Goal: Communication & Community: Answer question/provide support

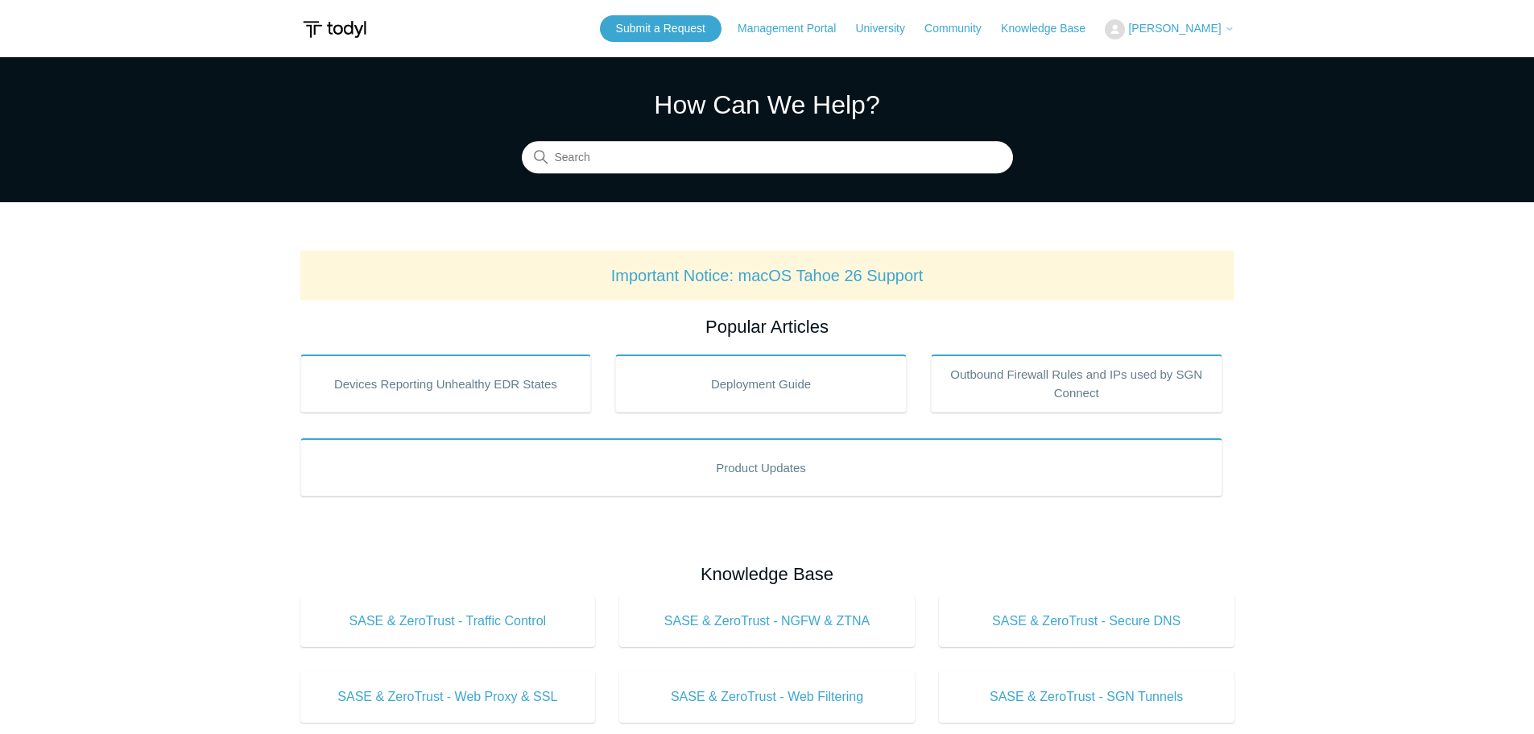
click at [1215, 20] on button "[PERSON_NAME]" at bounding box center [1169, 29] width 129 height 20
click at [1183, 64] on link "My Support Requests" at bounding box center [1184, 63] width 157 height 28
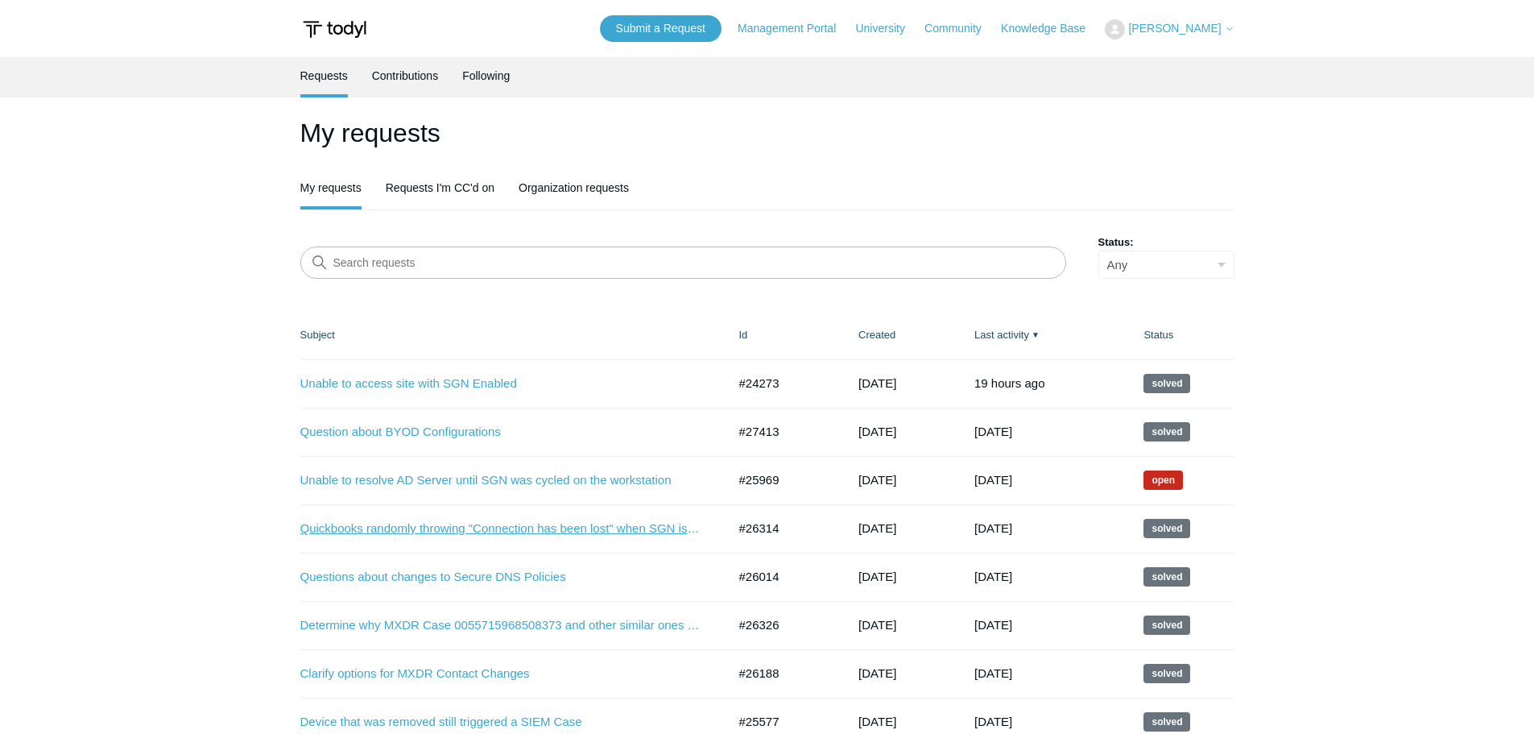
click at [507, 533] on link "Quickbooks randomly throwing "Connection has been lost" when SGN is enabled" at bounding box center [501, 528] width 403 height 19
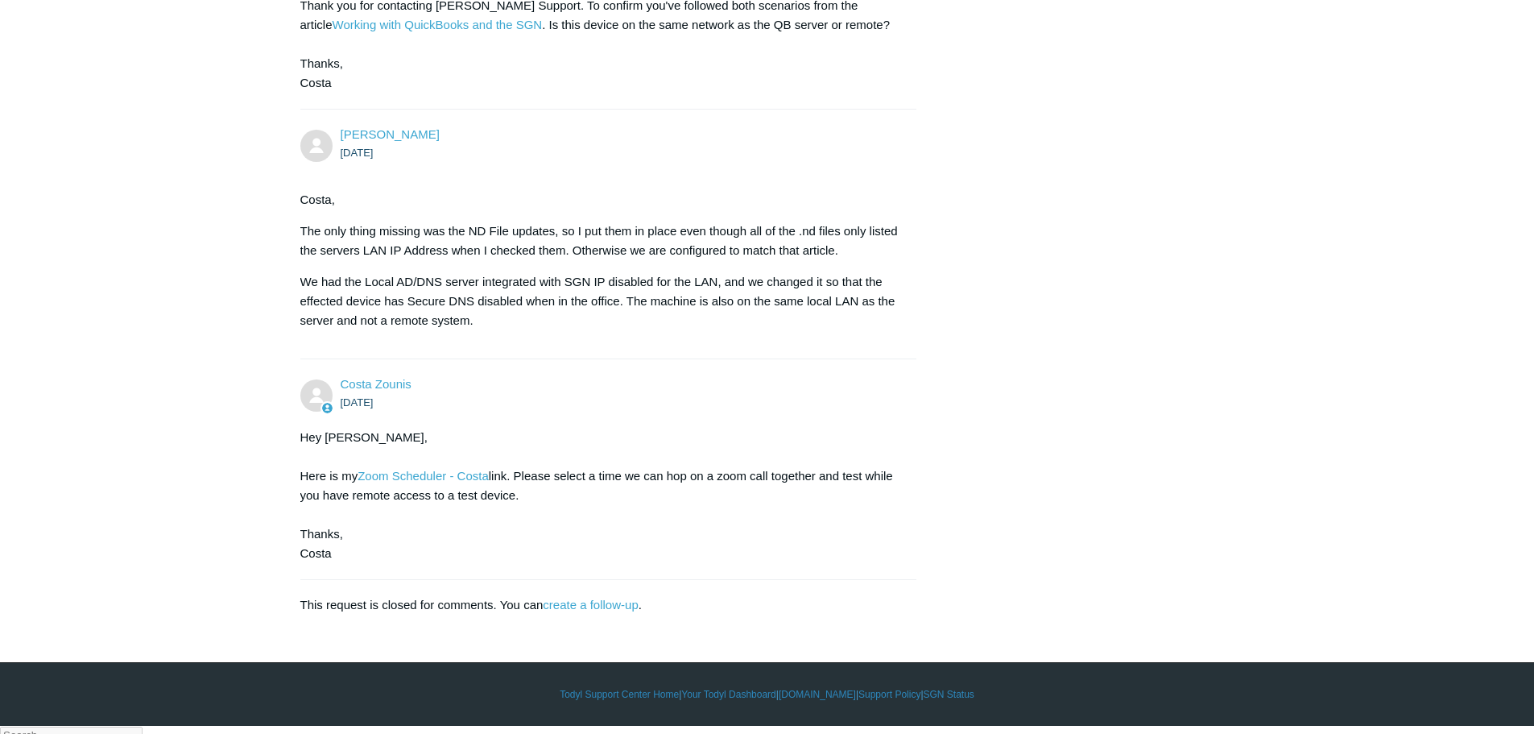
scroll to position [830, 0]
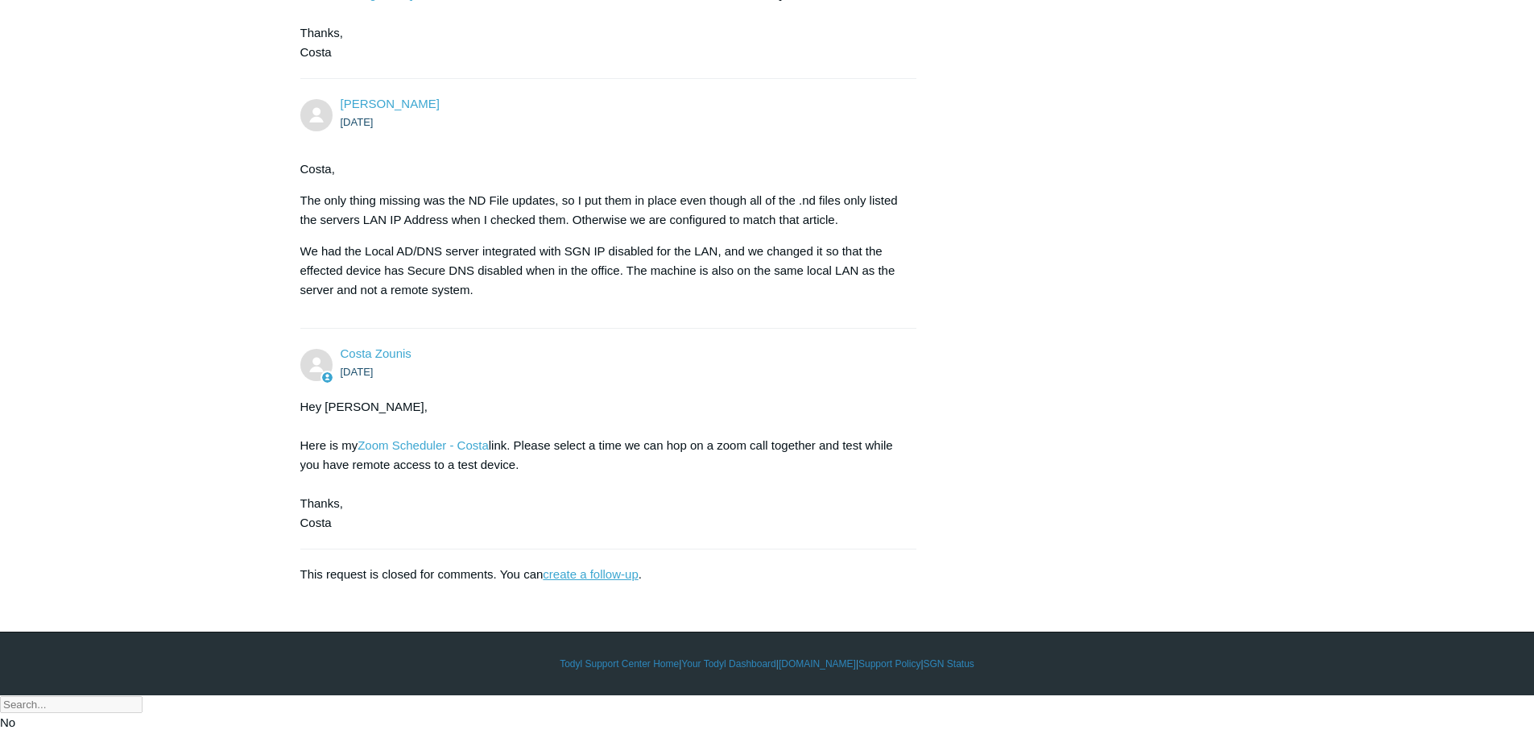
click at [577, 581] on link "create a follow-up" at bounding box center [590, 574] width 95 height 14
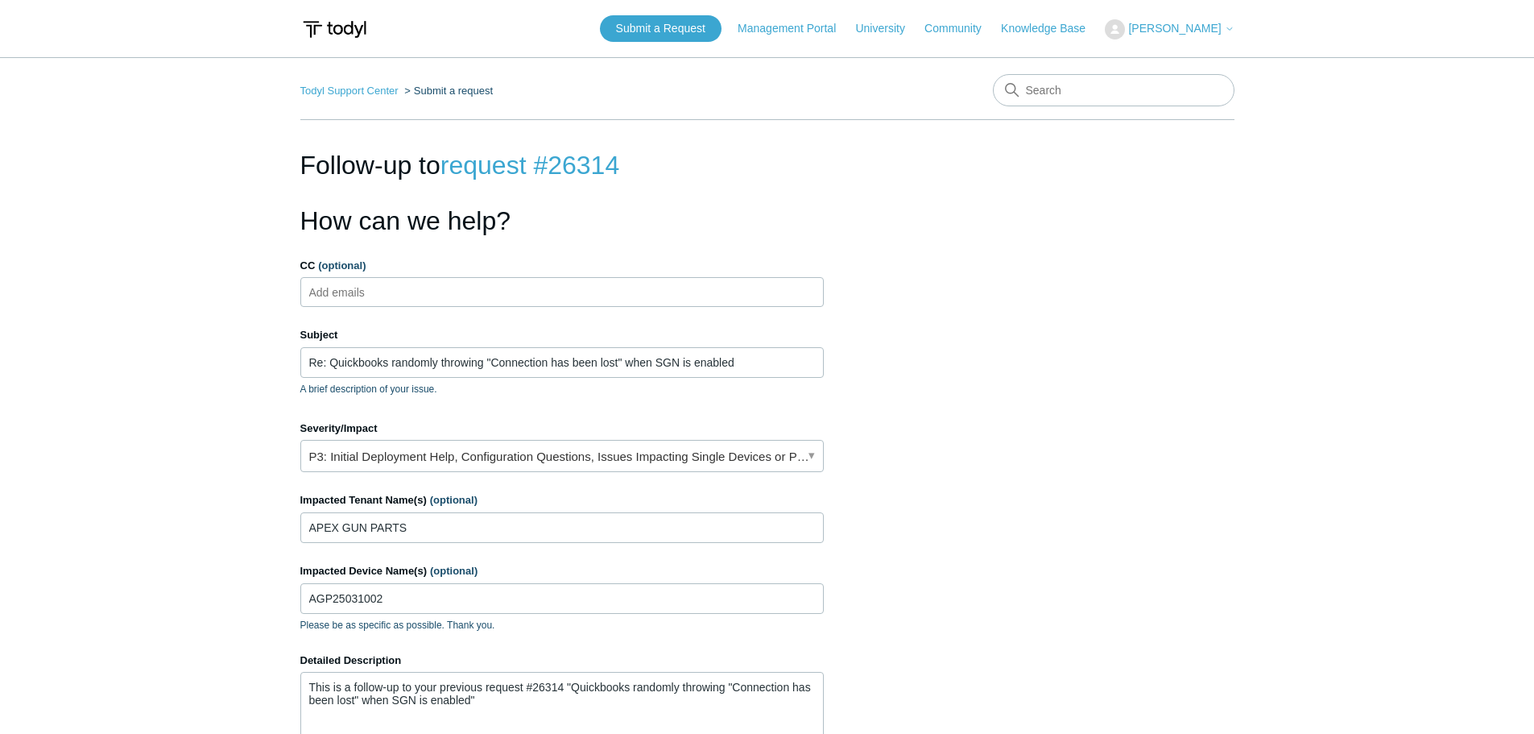
click at [350, 295] on input "CC (optional)" at bounding box center [351, 292] width 96 height 24
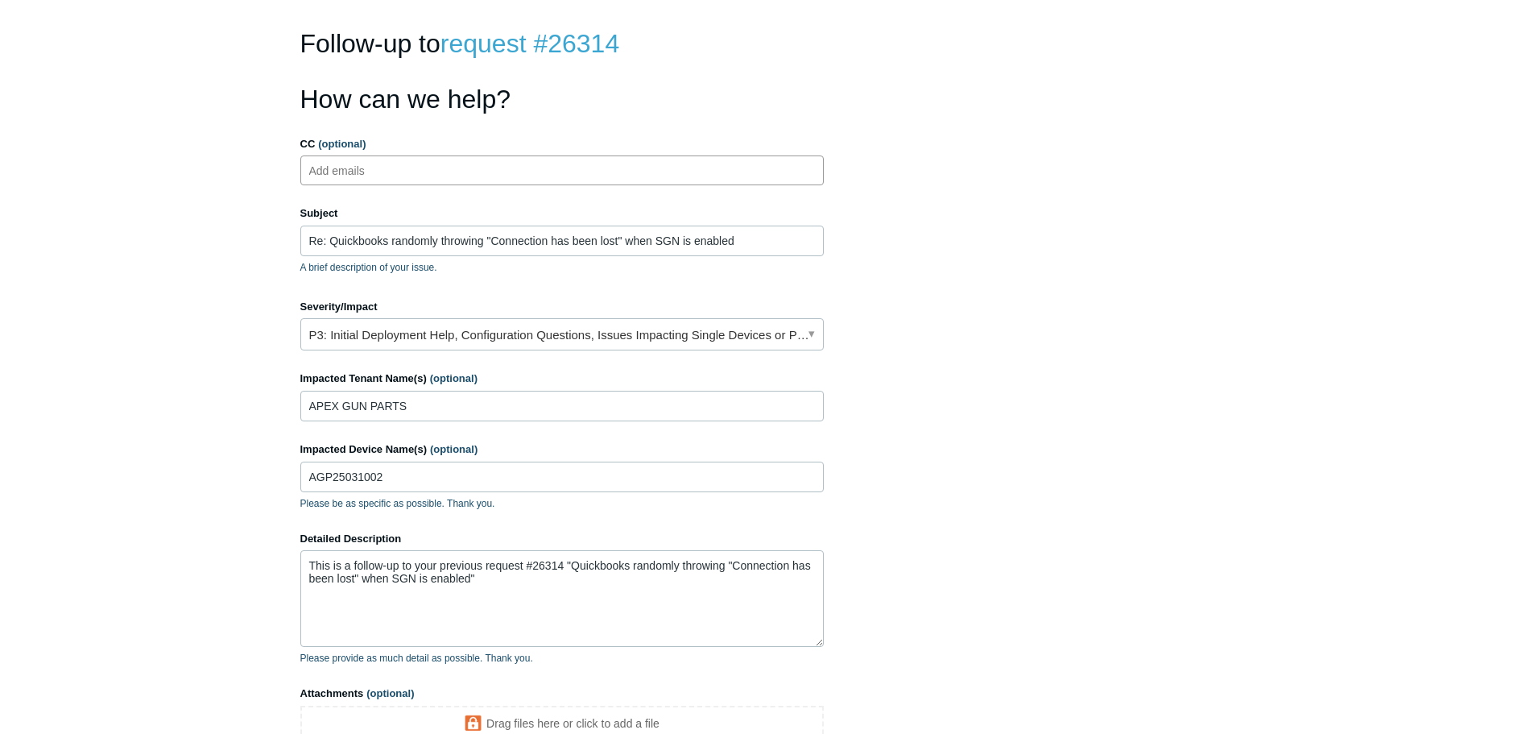
scroll to position [161, 0]
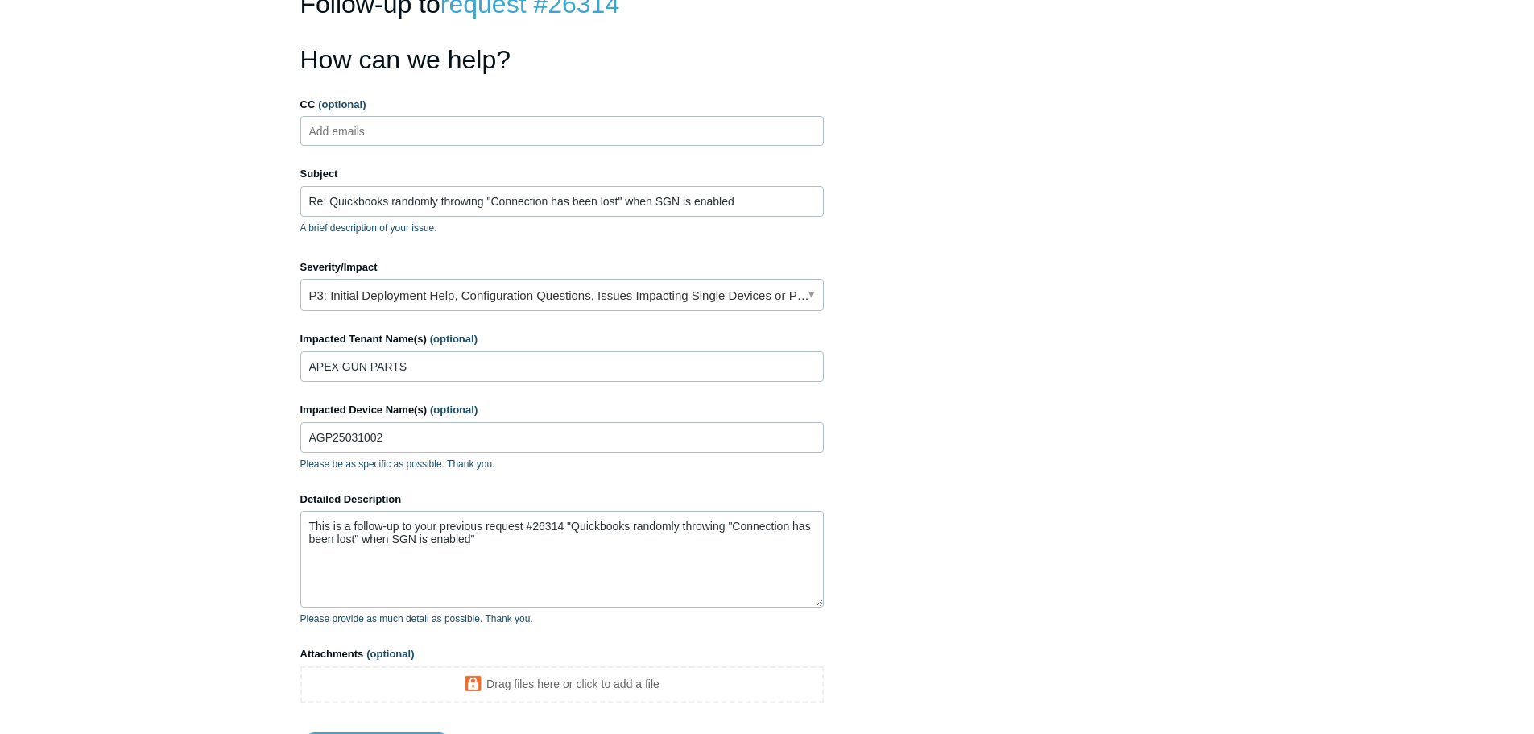
click at [874, 336] on section "How can we help? CC (optional) Add emails Subject Re: Quickbooks randomly throw…" at bounding box center [767, 411] width 934 height 742
click at [534, 555] on textarea "This is a follow-up to your previous request #26314 "Quickbooks randomly throwi…" at bounding box center [562, 559] width 524 height 97
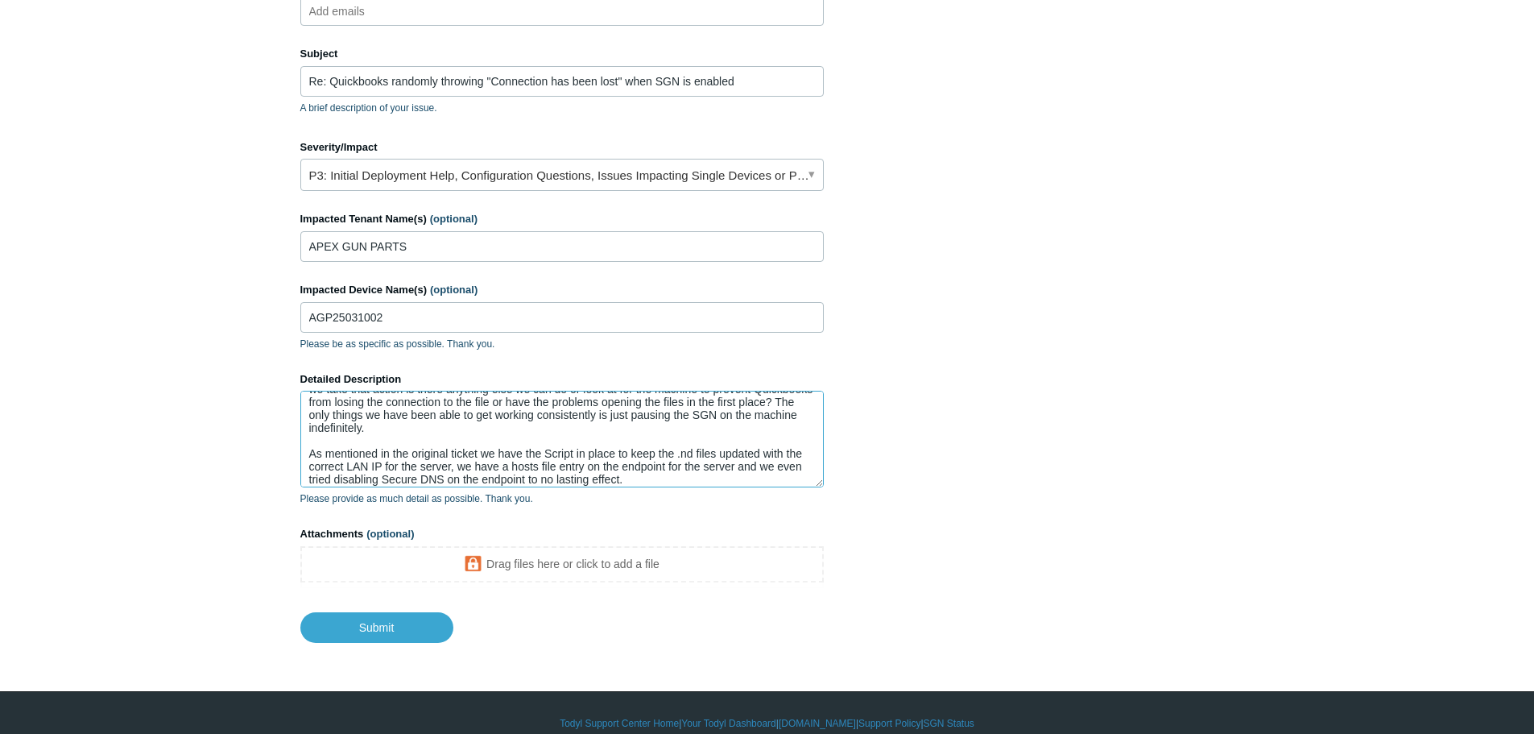
scroll to position [302, 0]
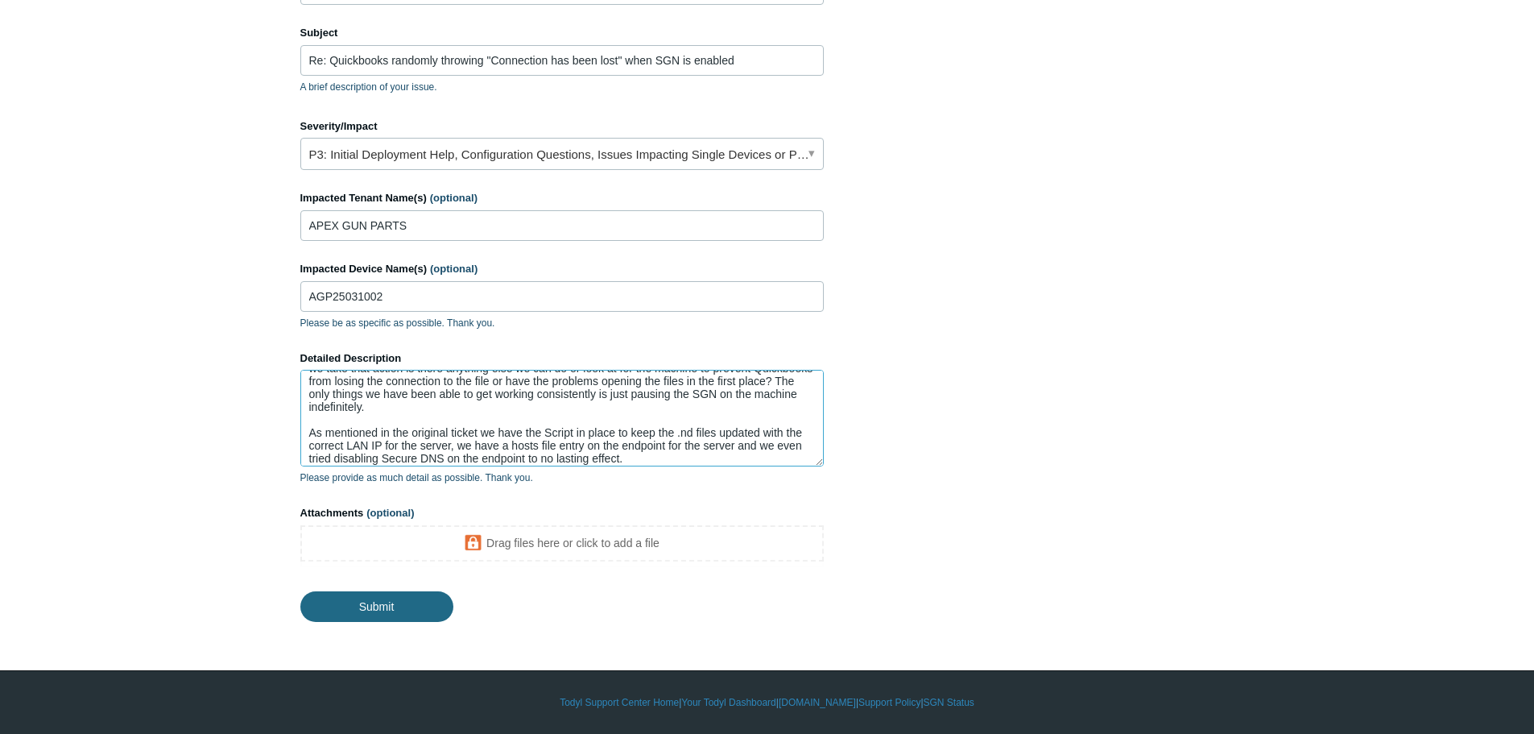
type textarea "This is a follow-up to your previous request #26314 "Quickbooks randomly throwi…"
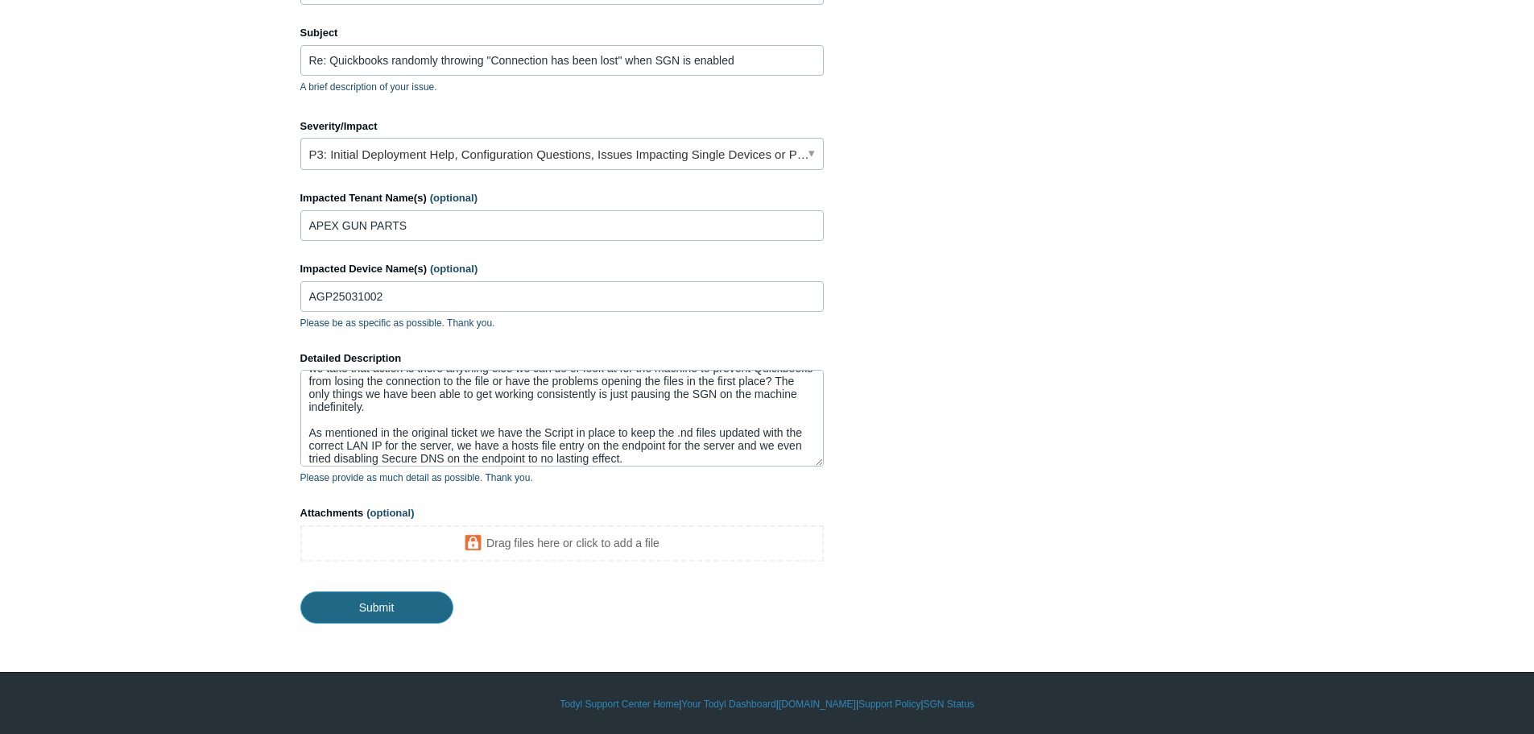
click at [378, 606] on input "Submit" at bounding box center [376, 607] width 153 height 32
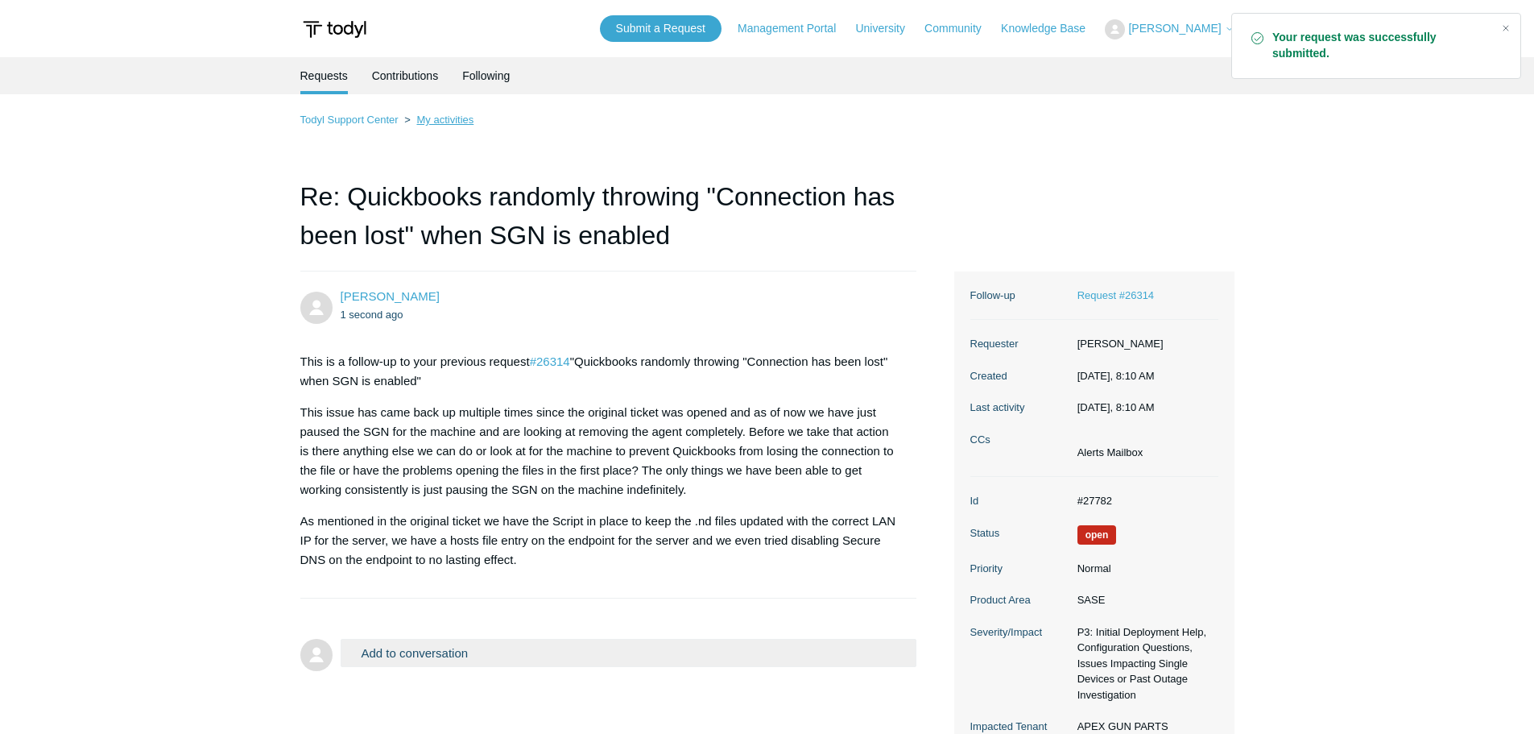
click at [437, 122] on link "My activities" at bounding box center [444, 120] width 57 height 12
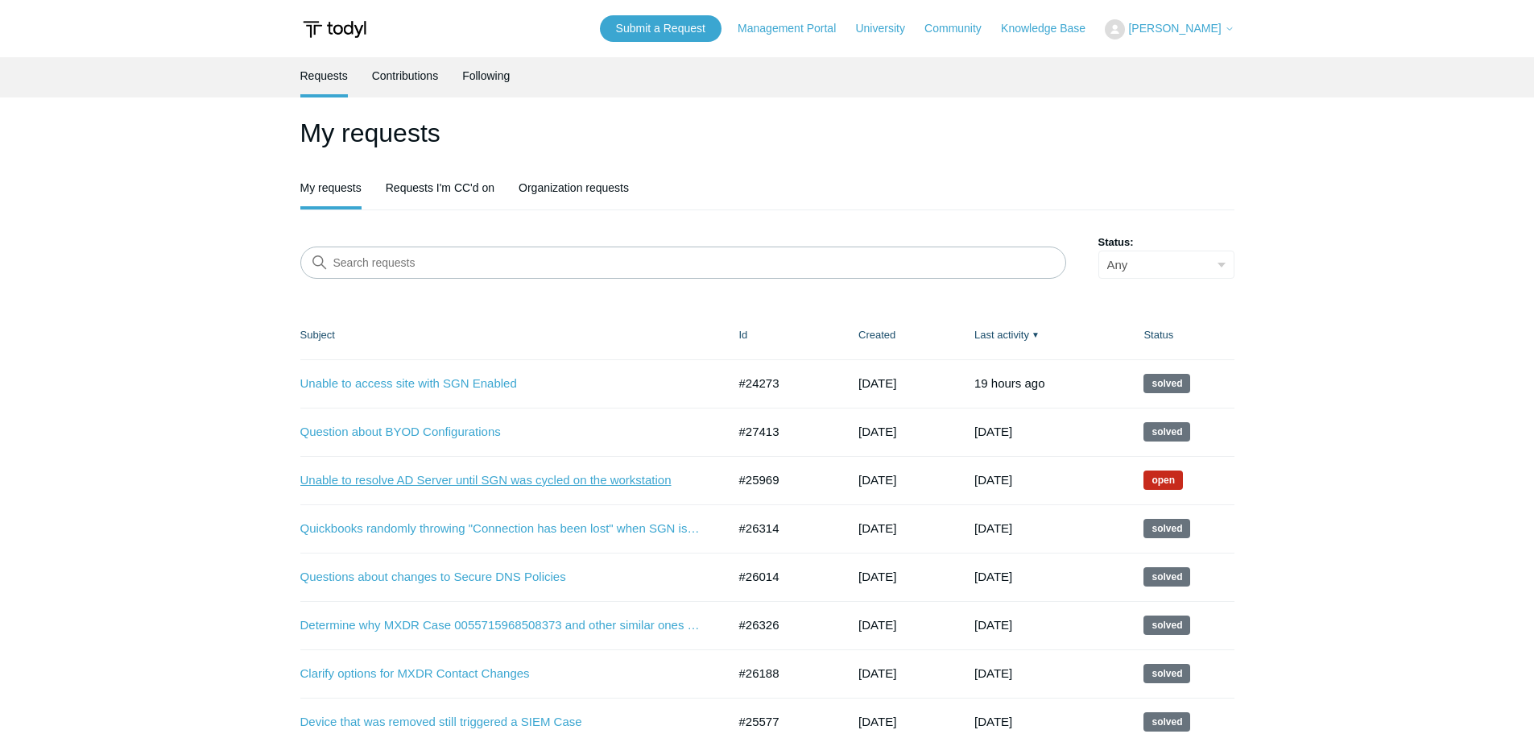
click at [471, 479] on link "Unable to resolve AD Server until SGN was cycled on the workstation" at bounding box center [501, 480] width 403 height 19
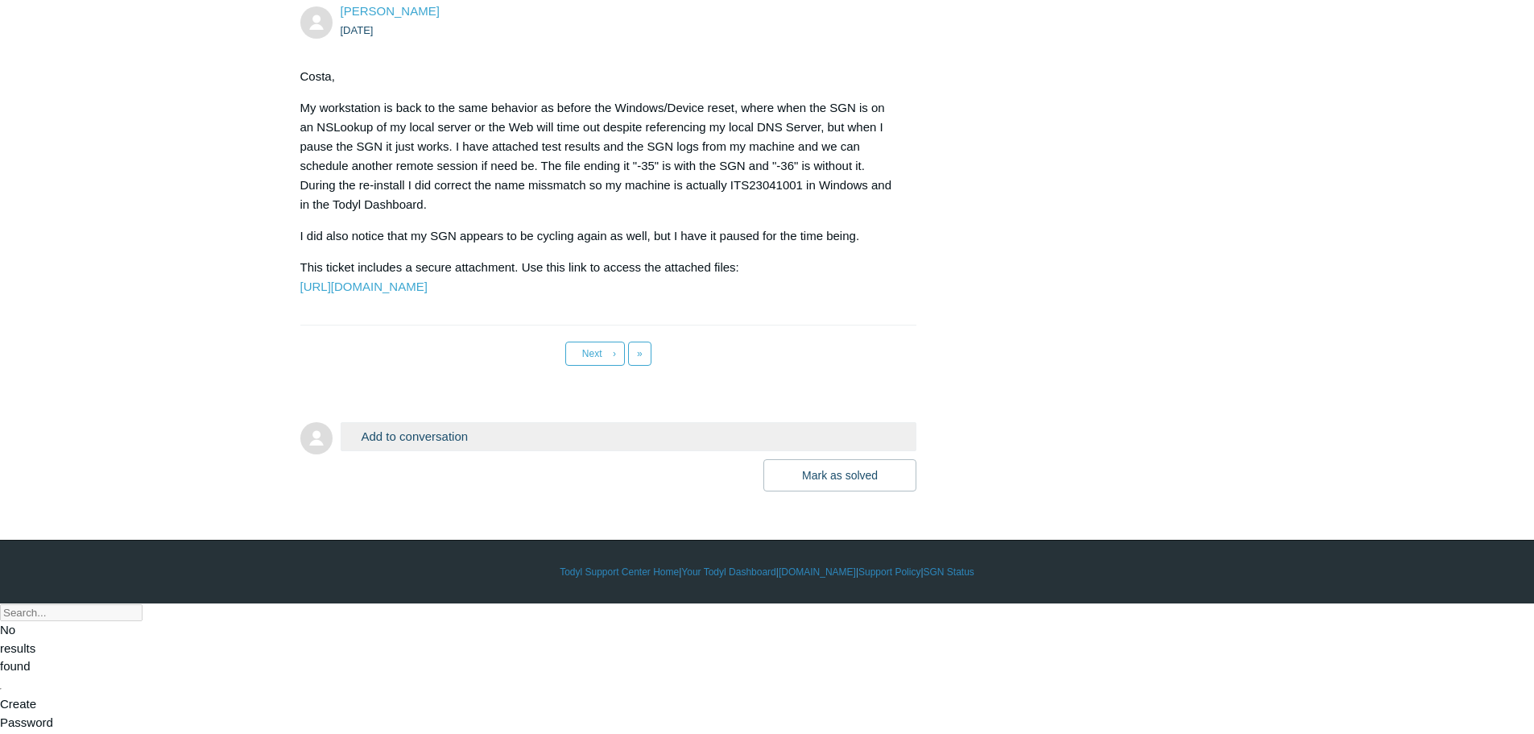
scroll to position [8043, 0]
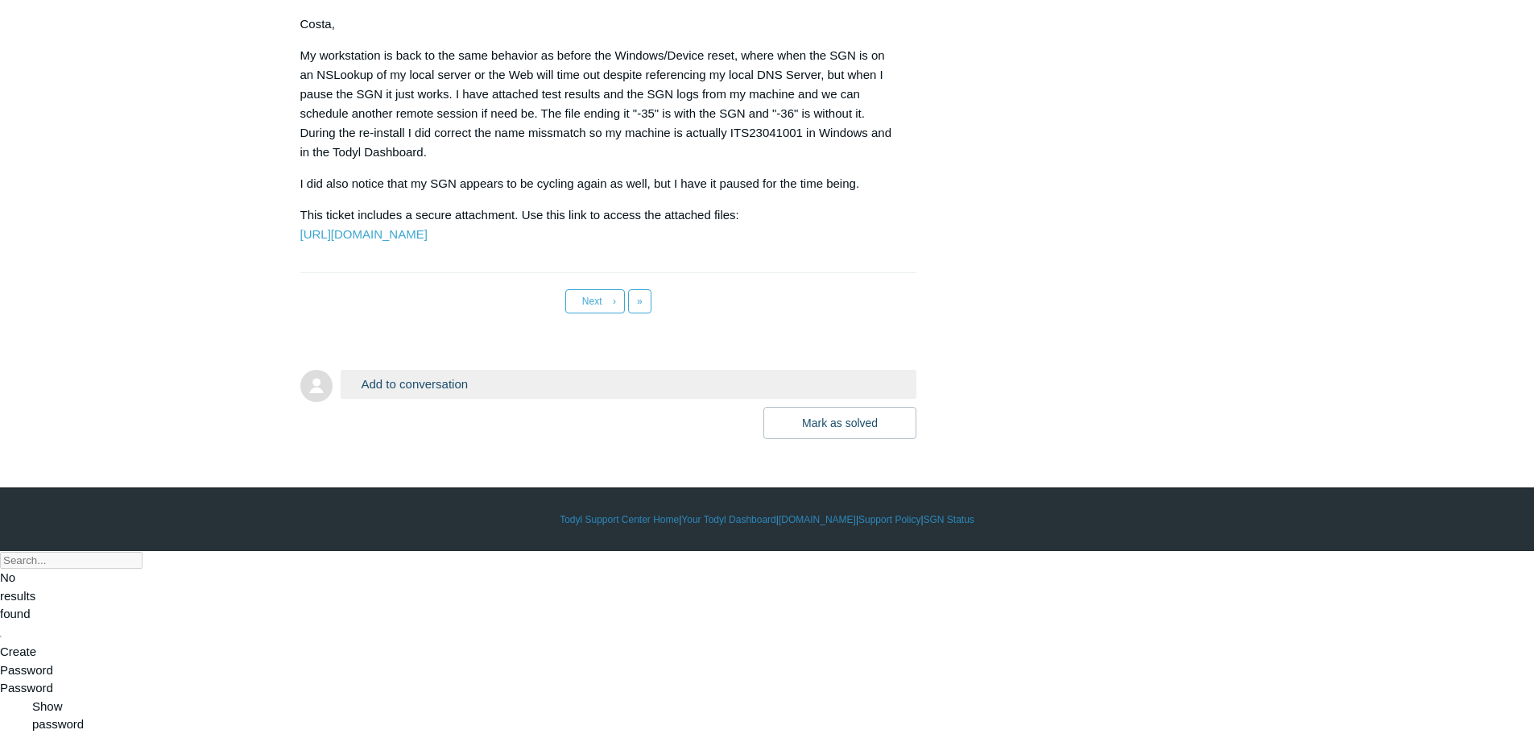
drag, startPoint x: 486, startPoint y: 562, endPoint x: 486, endPoint y: 573, distance: 11.3
click at [486, 398] on button "Add to conversation" at bounding box center [629, 384] width 577 height 28
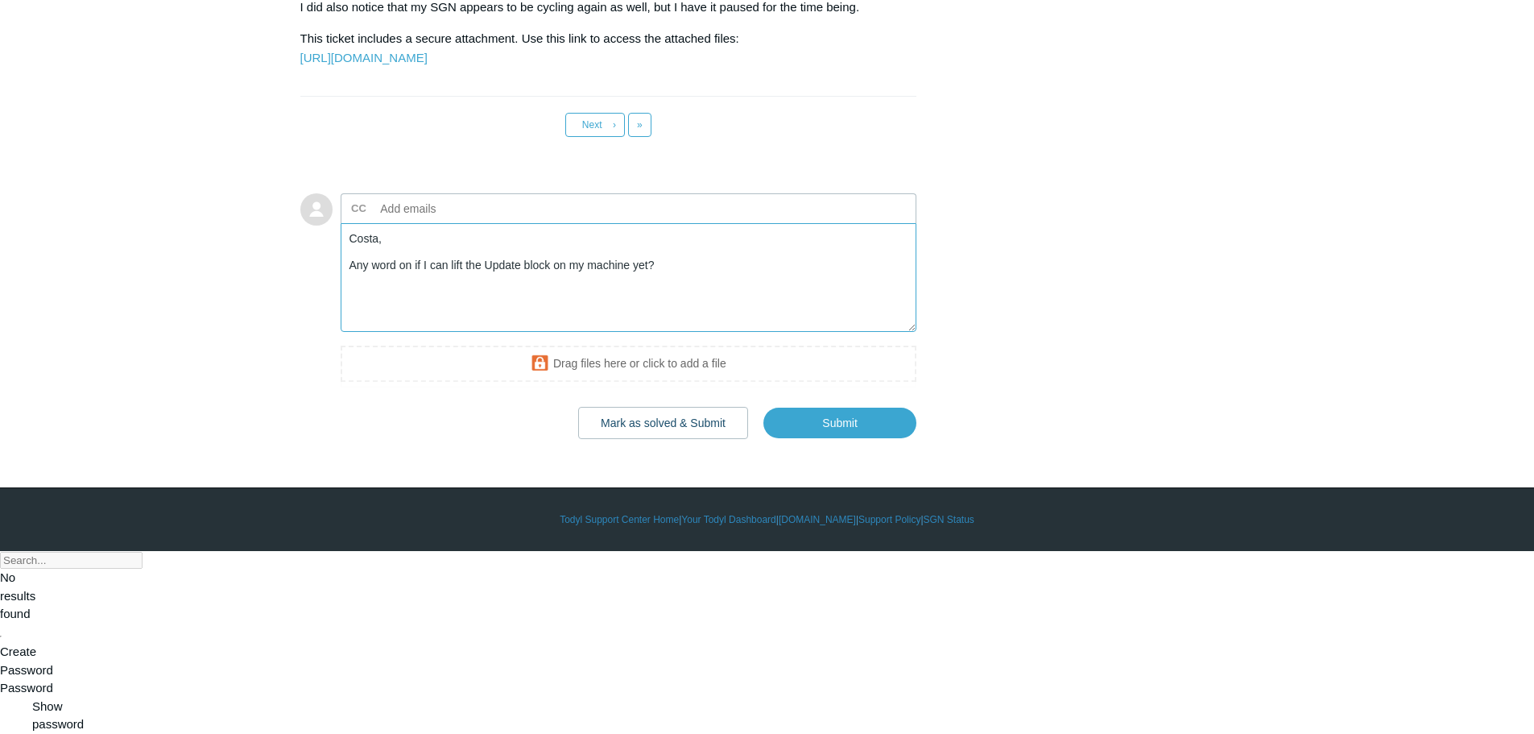
scroll to position [8219, 0]
type textarea "Costa, Any word on if I can lift the Update block on my machine yet?"
click at [813, 439] on input "Submit" at bounding box center [840, 423] width 153 height 32
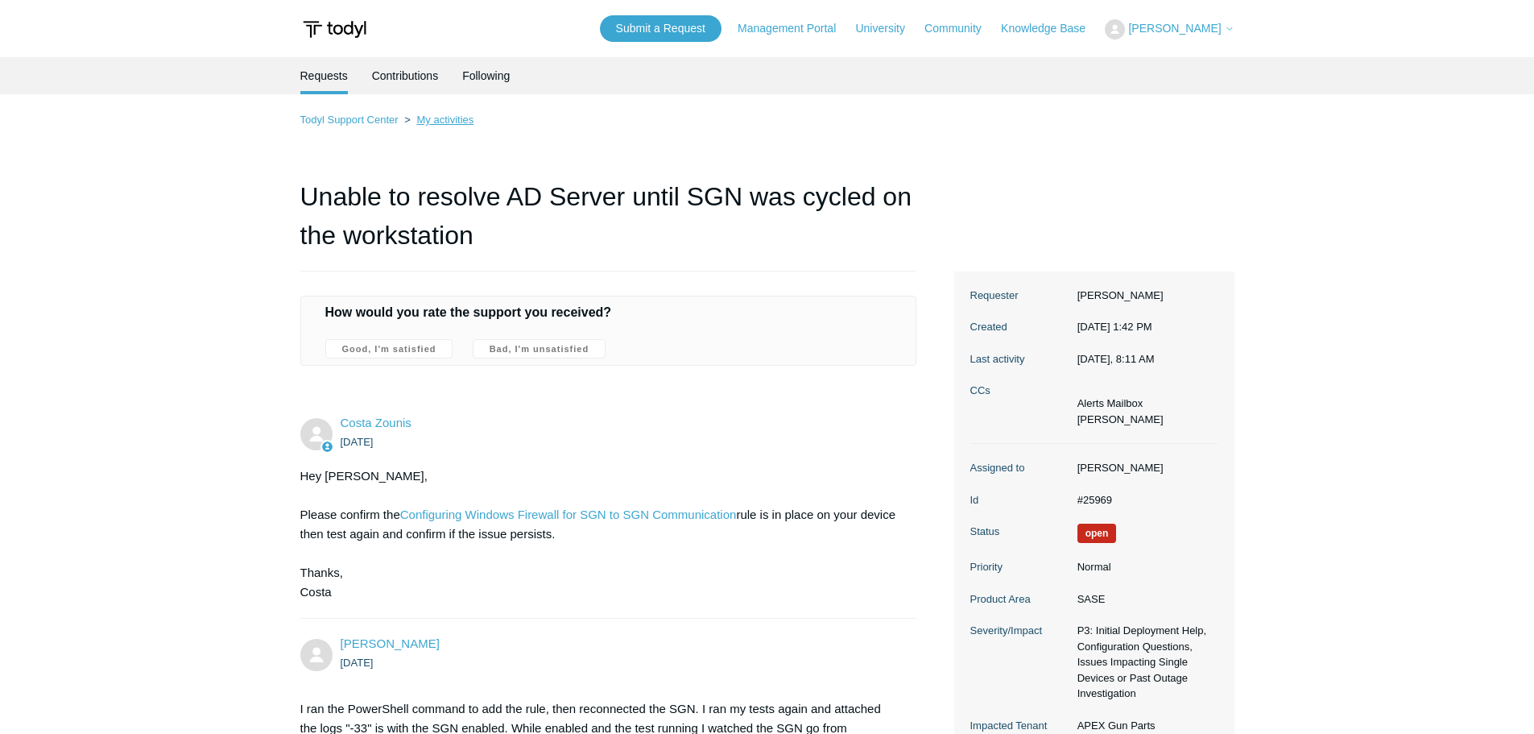
click at [456, 116] on link "My activities" at bounding box center [444, 120] width 57 height 12
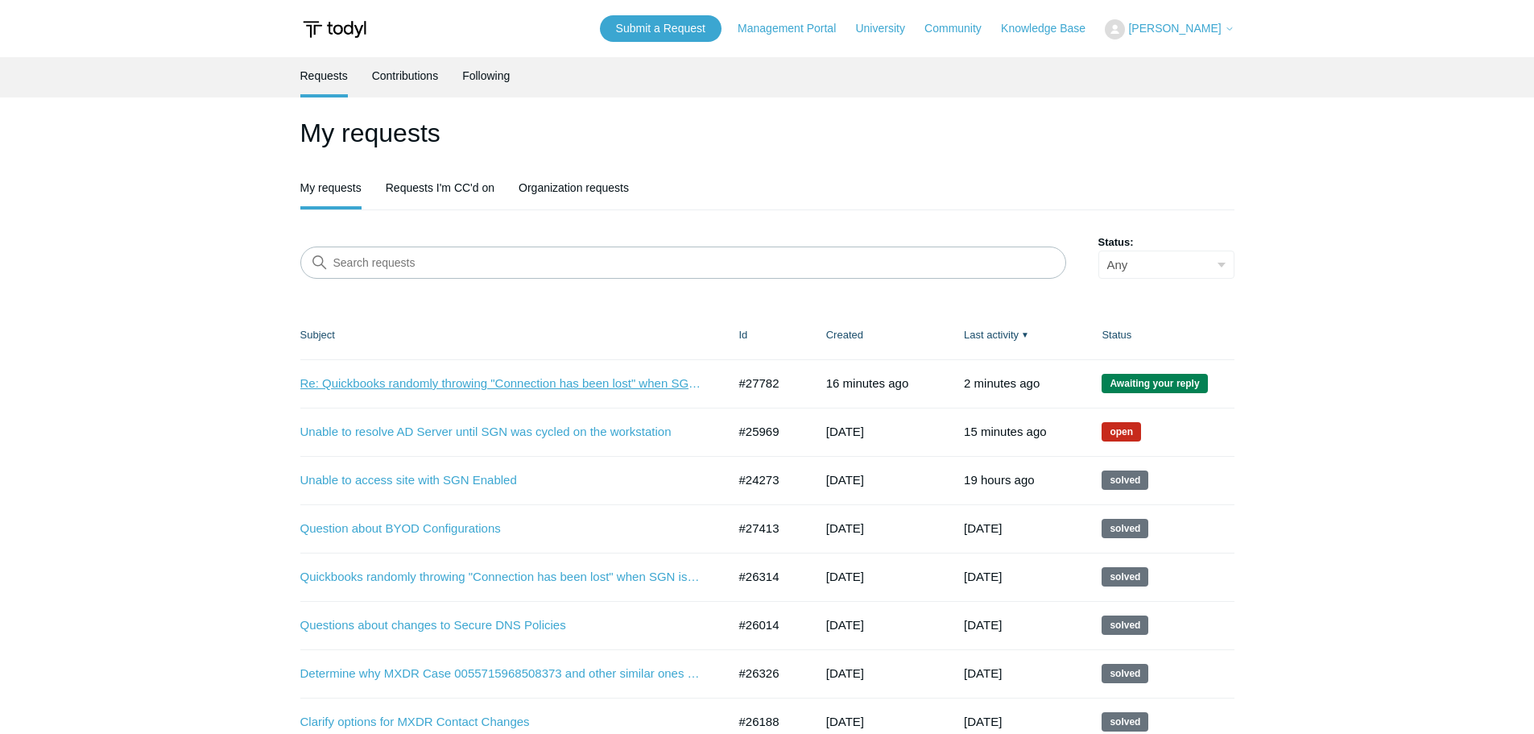
click at [547, 386] on link "Re: Quickbooks randomly throwing "Connection has been lost" when SGN is enabled" at bounding box center [501, 384] width 403 height 19
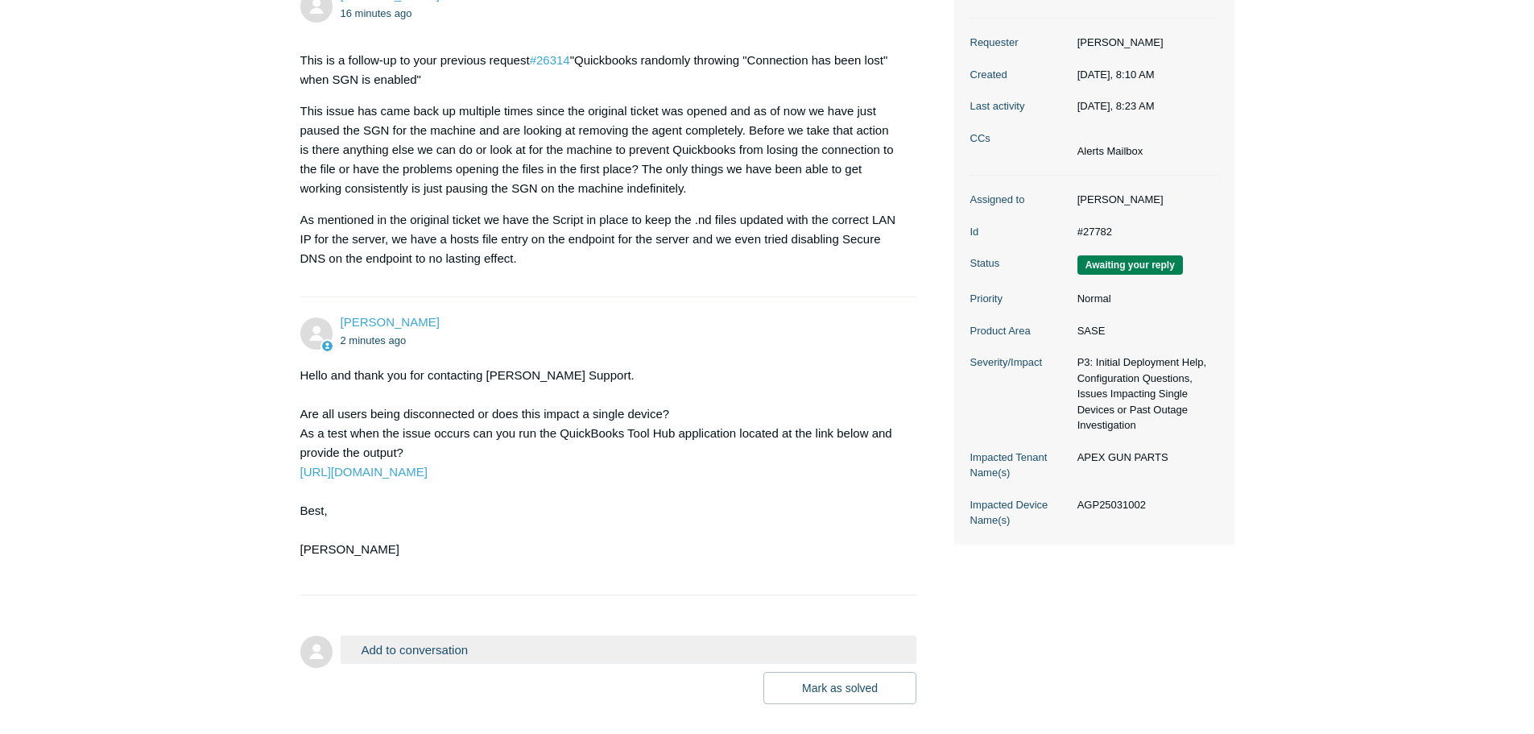
scroll to position [403, 0]
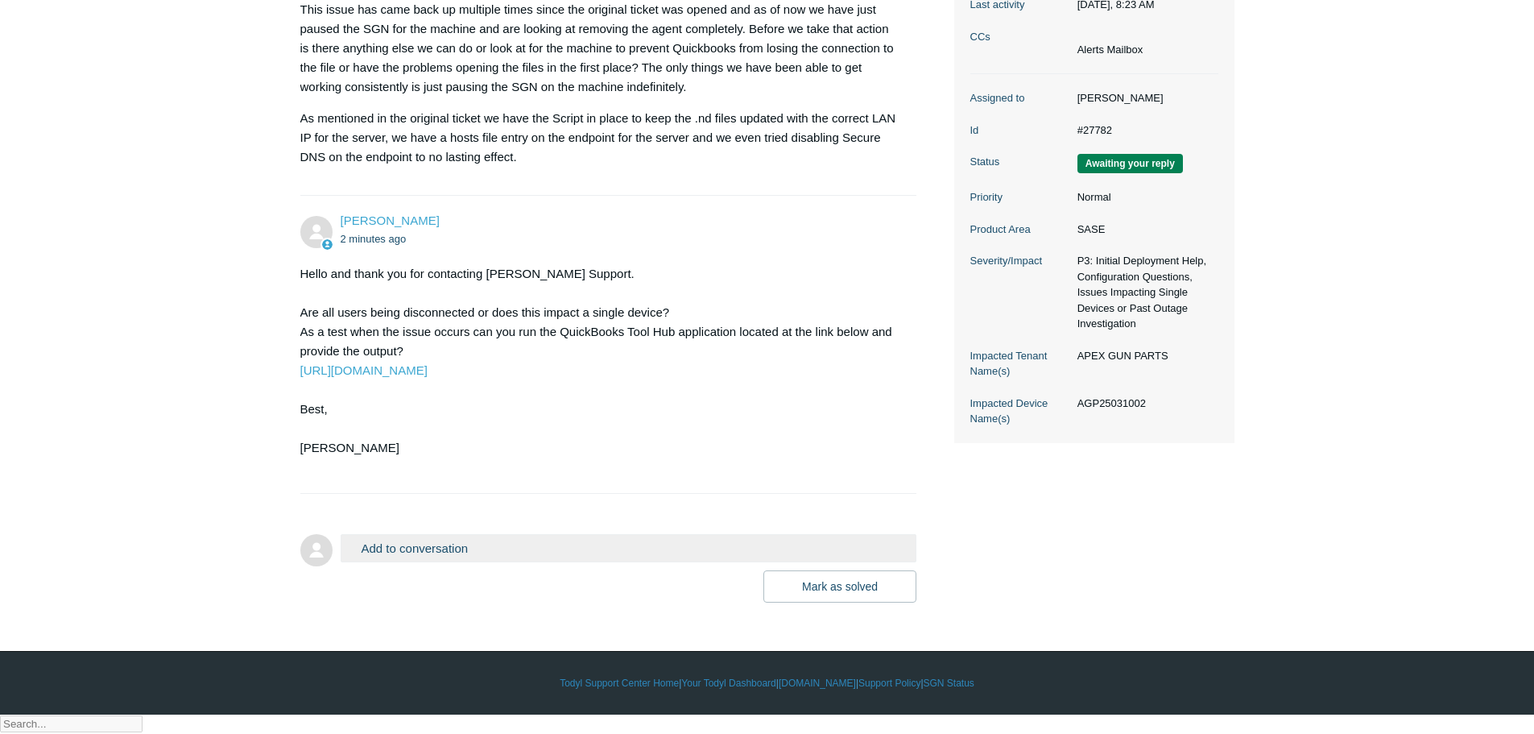
drag, startPoint x: 428, startPoint y: 569, endPoint x: 534, endPoint y: 573, distance: 105.6
click at [429, 562] on button "Add to conversation" at bounding box center [629, 548] width 577 height 28
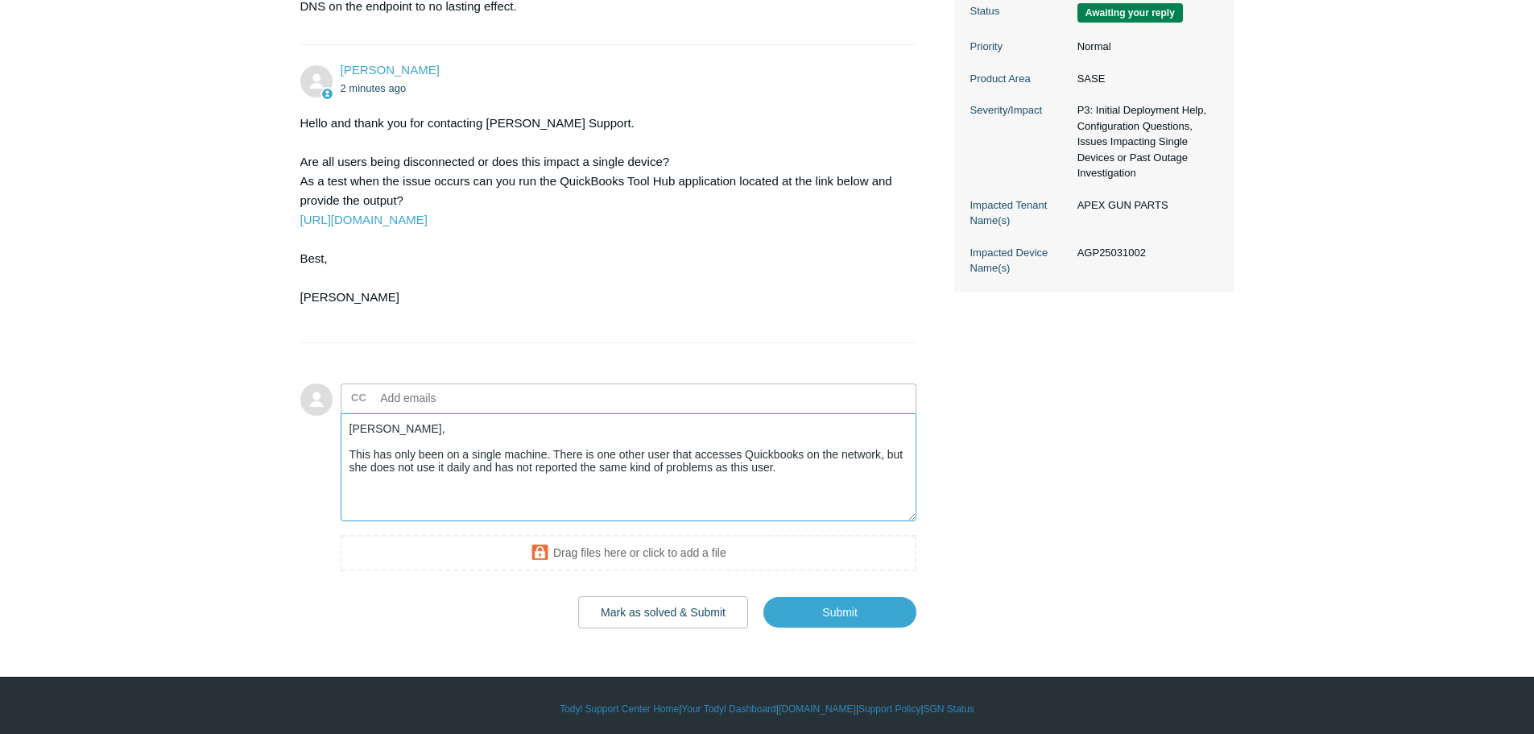
scroll to position [564, 0]
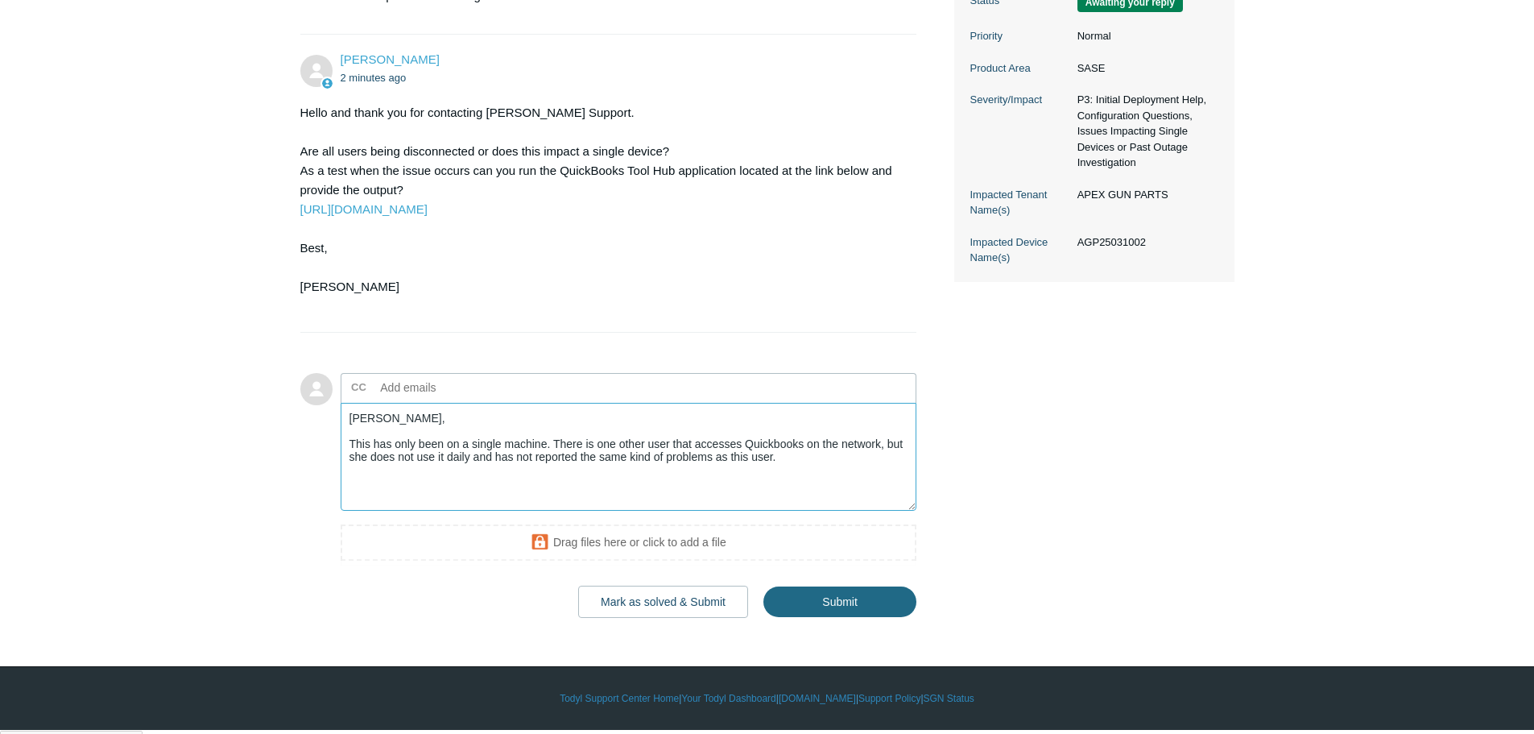
type textarea "Kris, This has only been on a single machine. There is one other user that acce…"
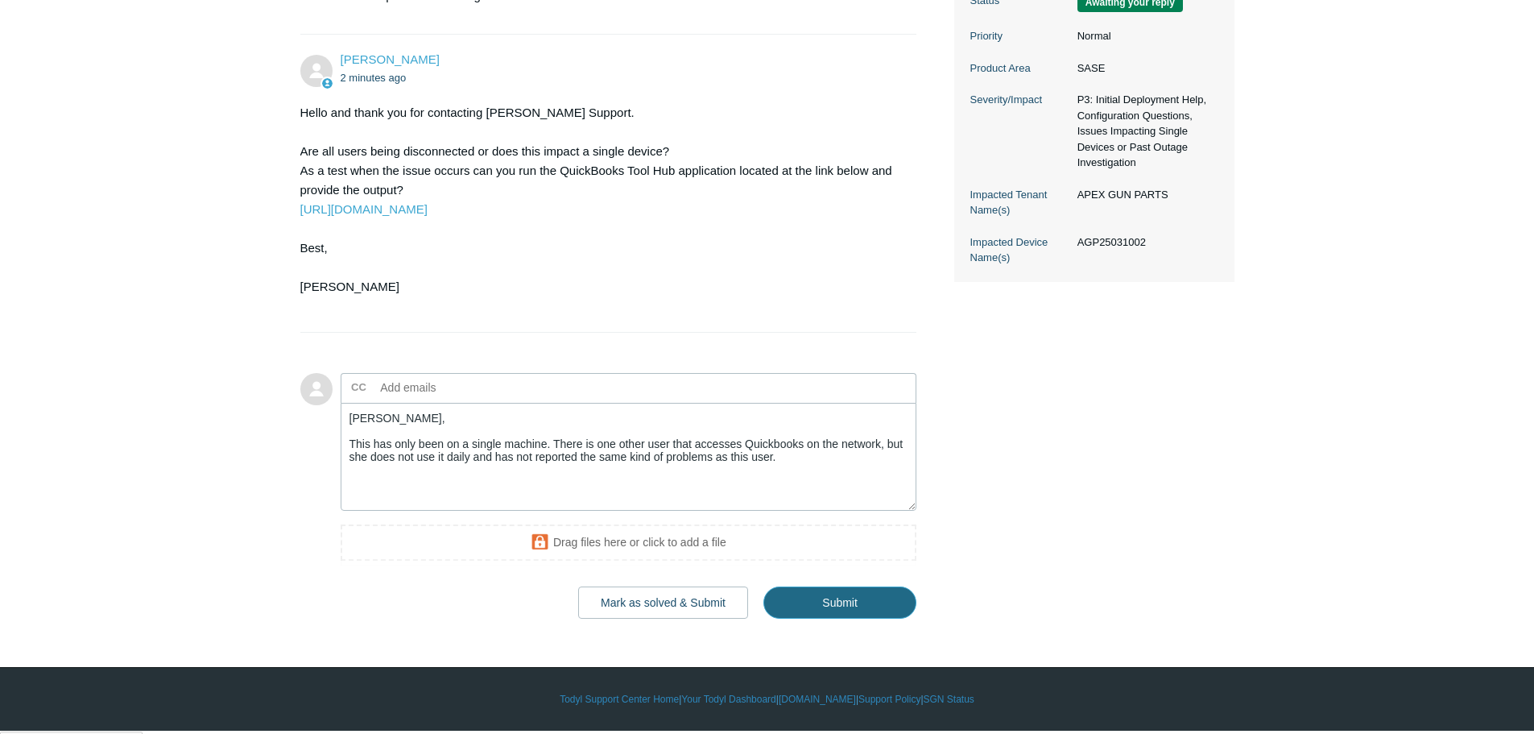
click at [800, 619] on input "Submit" at bounding box center [840, 602] width 153 height 32
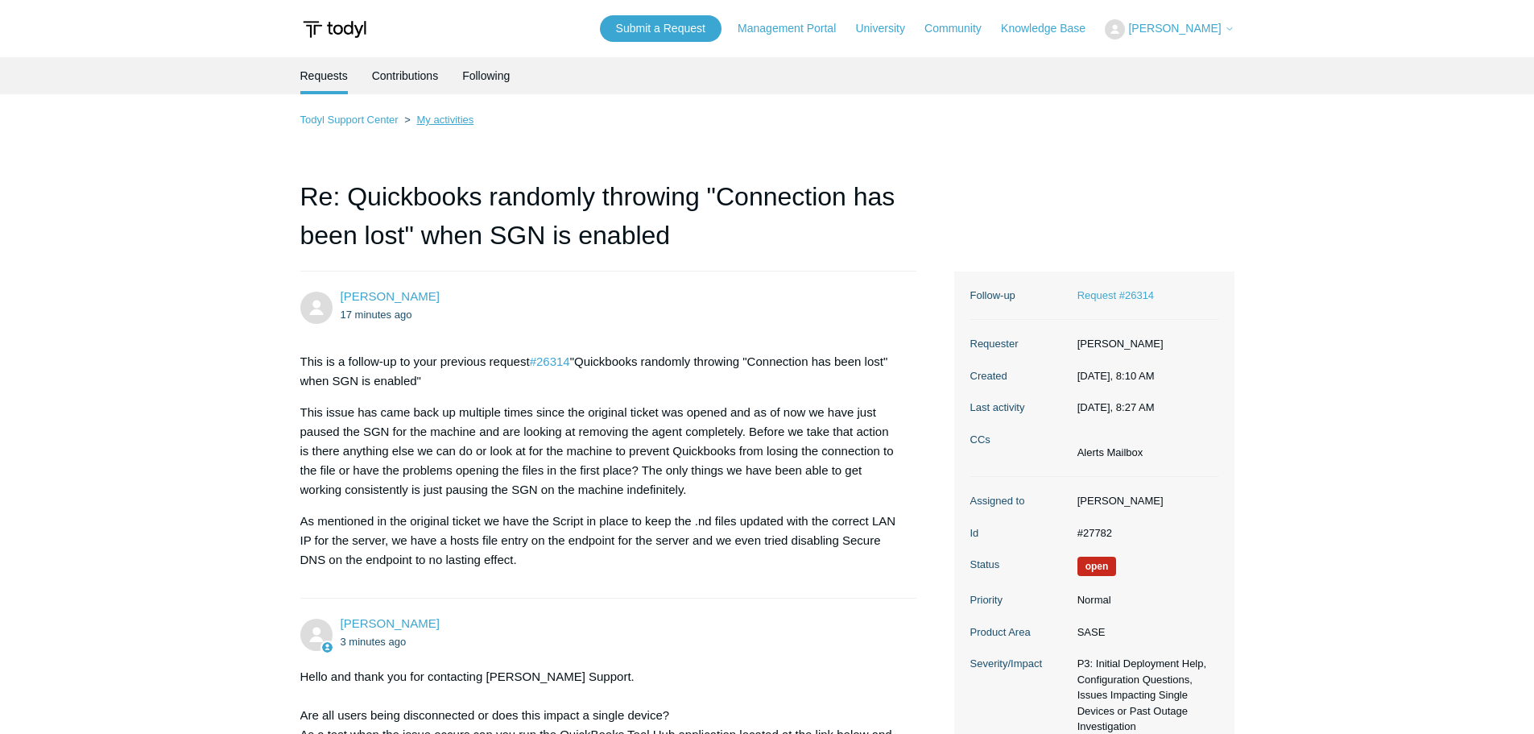
click at [464, 122] on link "My activities" at bounding box center [444, 120] width 57 height 12
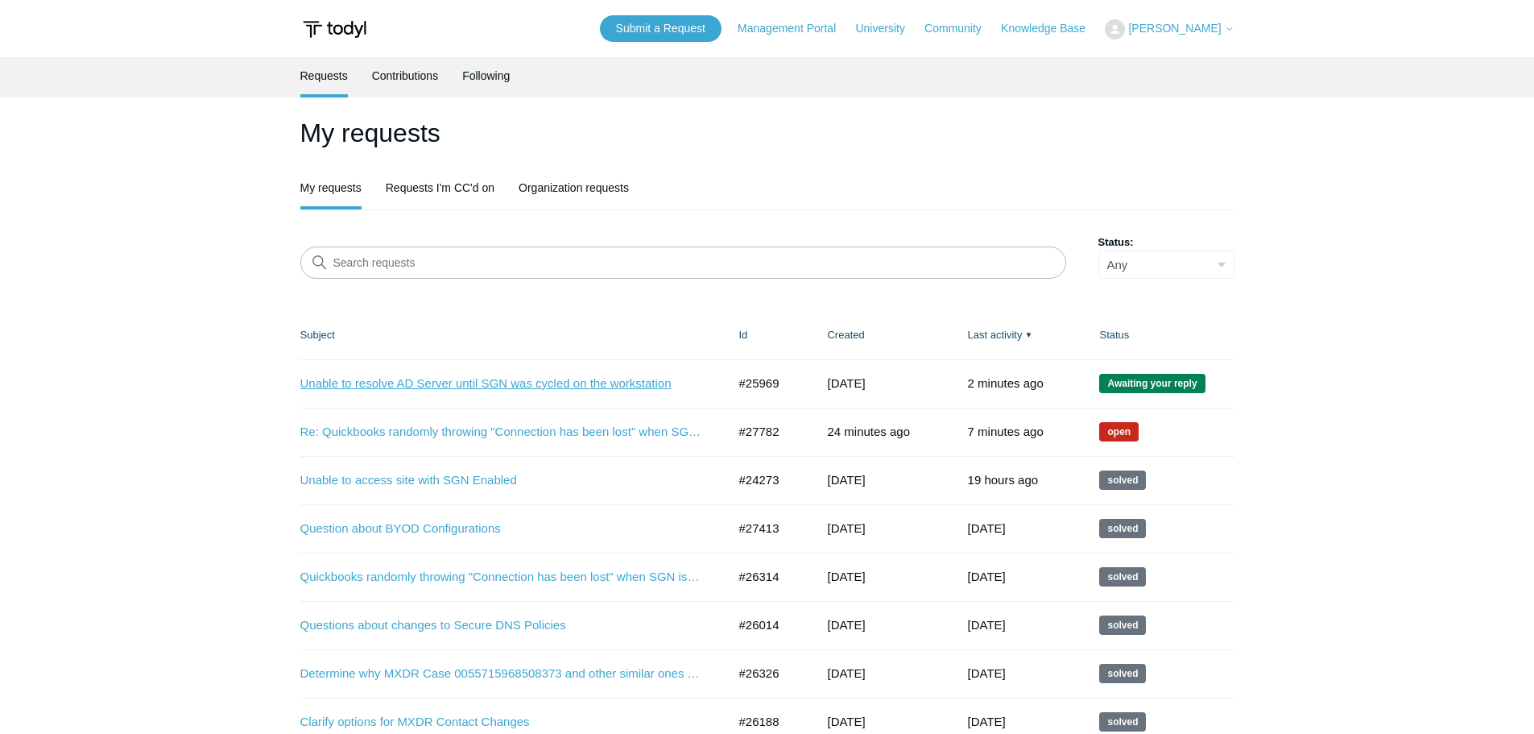
click at [587, 385] on link "Unable to resolve AD Server until SGN was cycled on the workstation" at bounding box center [501, 384] width 403 height 19
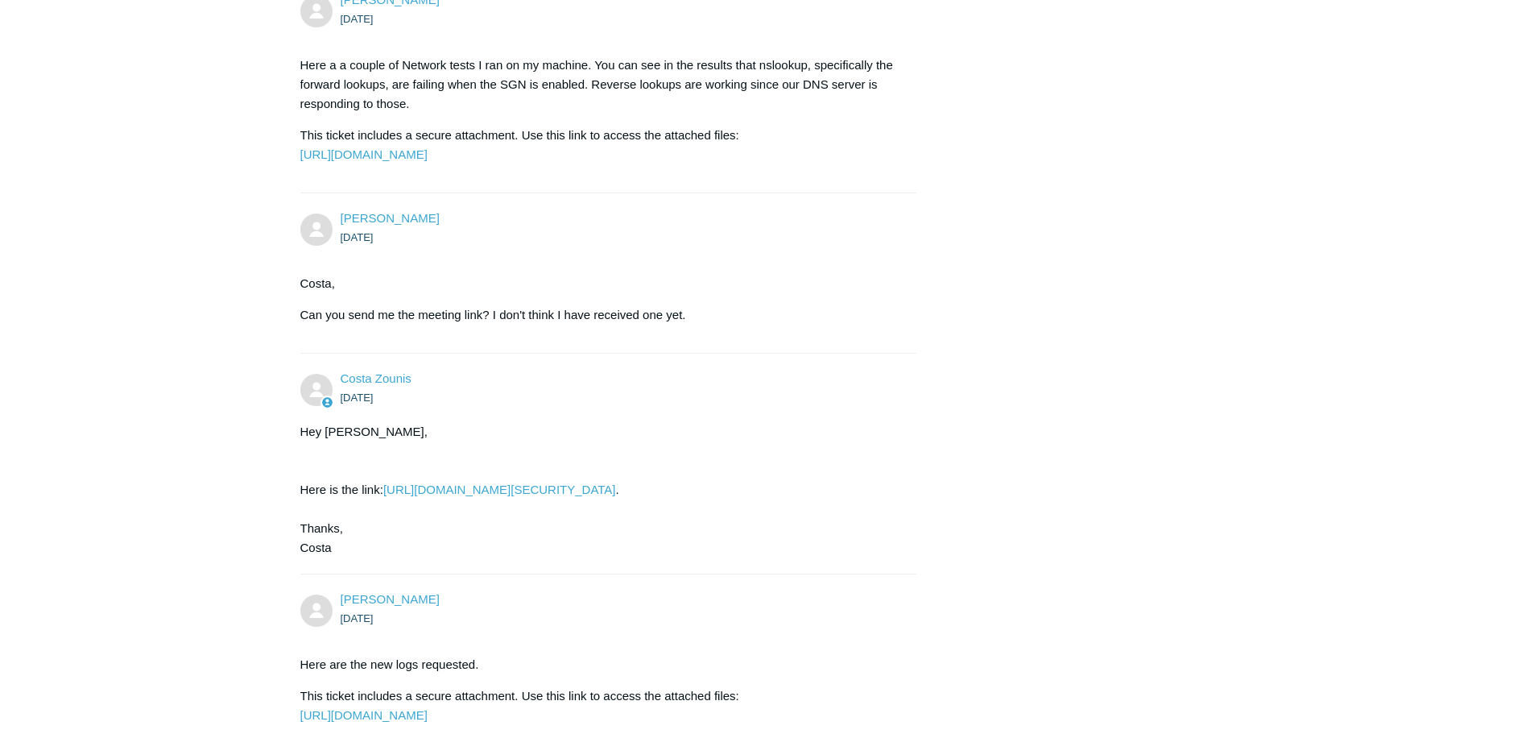
scroll to position [8043, 0]
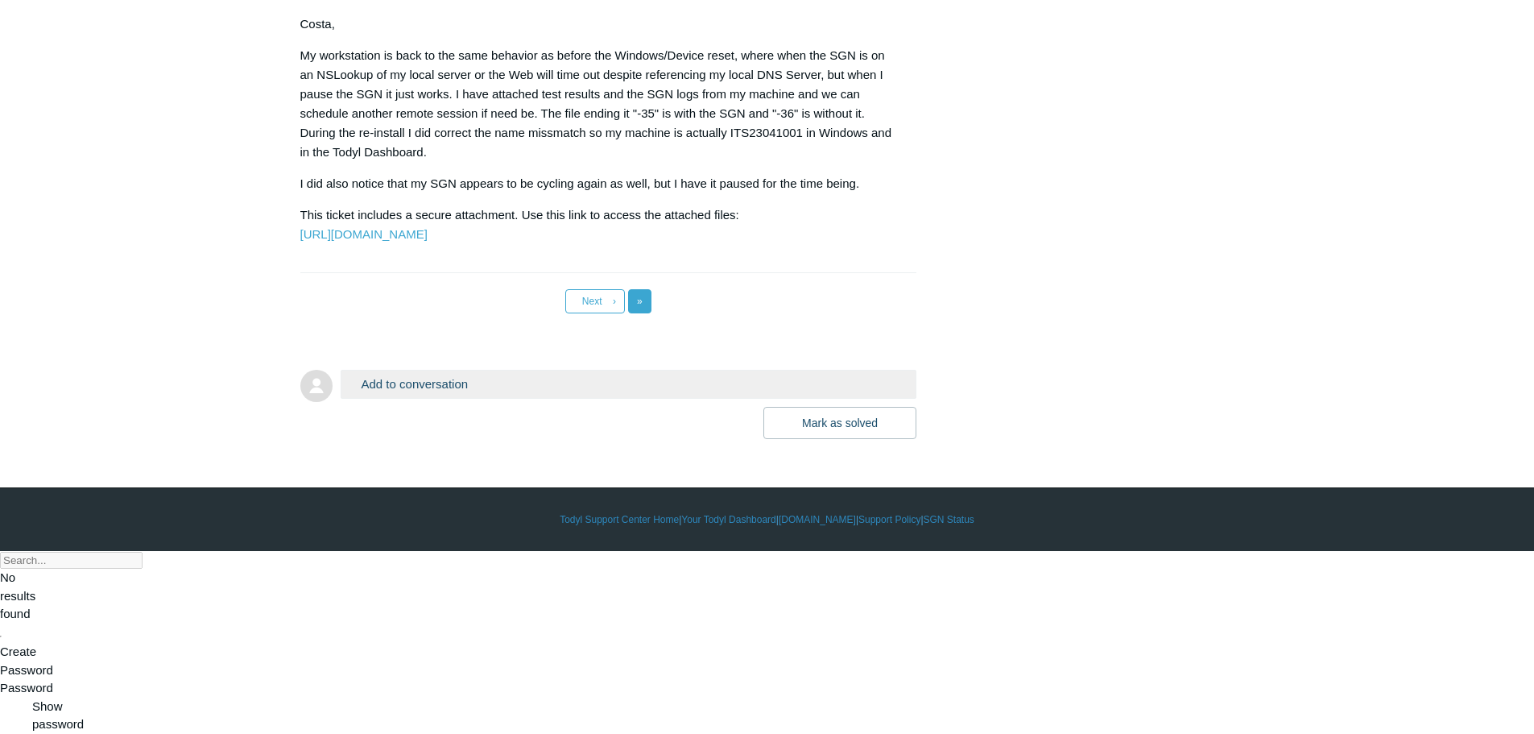
click at [640, 307] on span "»" at bounding box center [640, 301] width 6 height 11
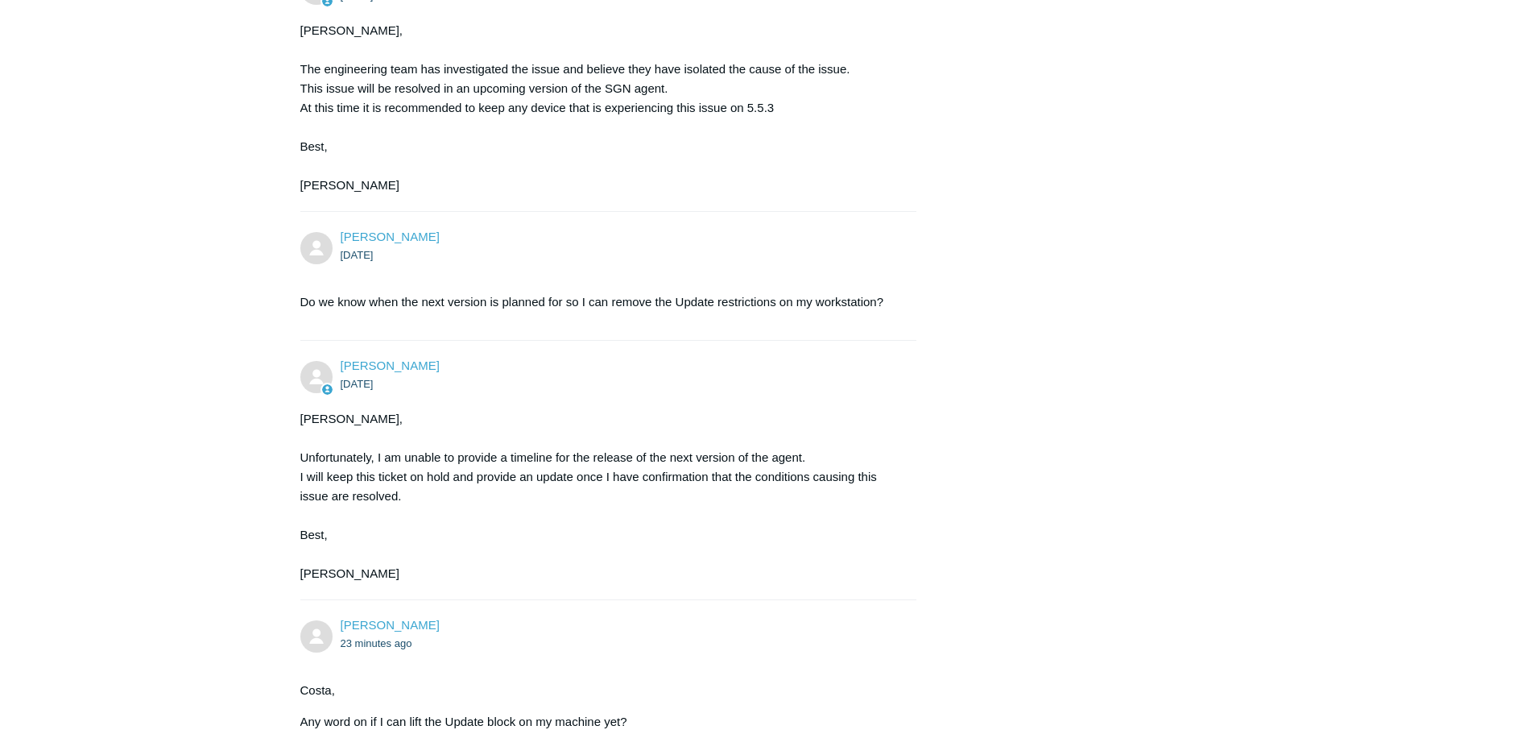
scroll to position [7777, 0]
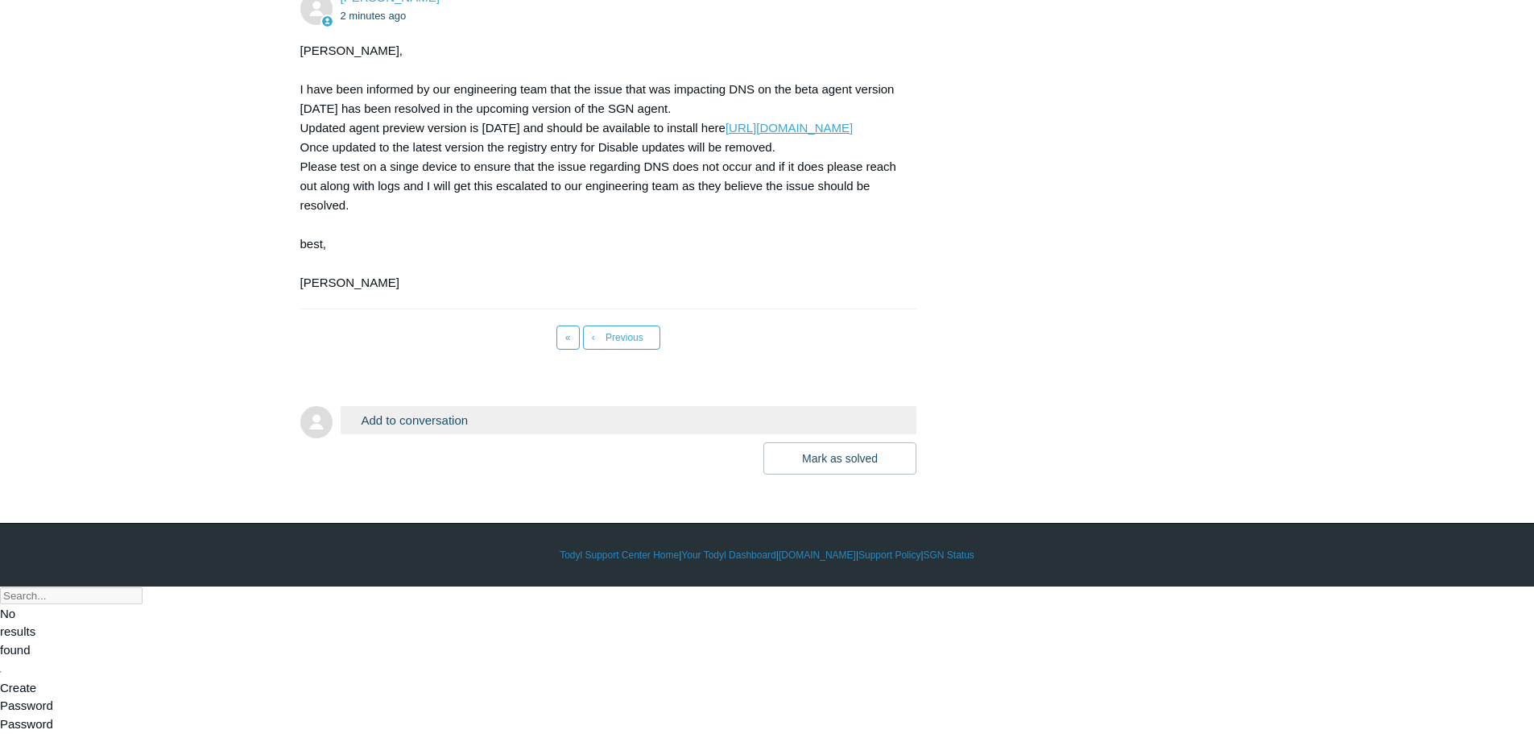
click at [726, 135] on link "https://portal.todyl.com/deployment/license/groups" at bounding box center [789, 128] width 127 height 14
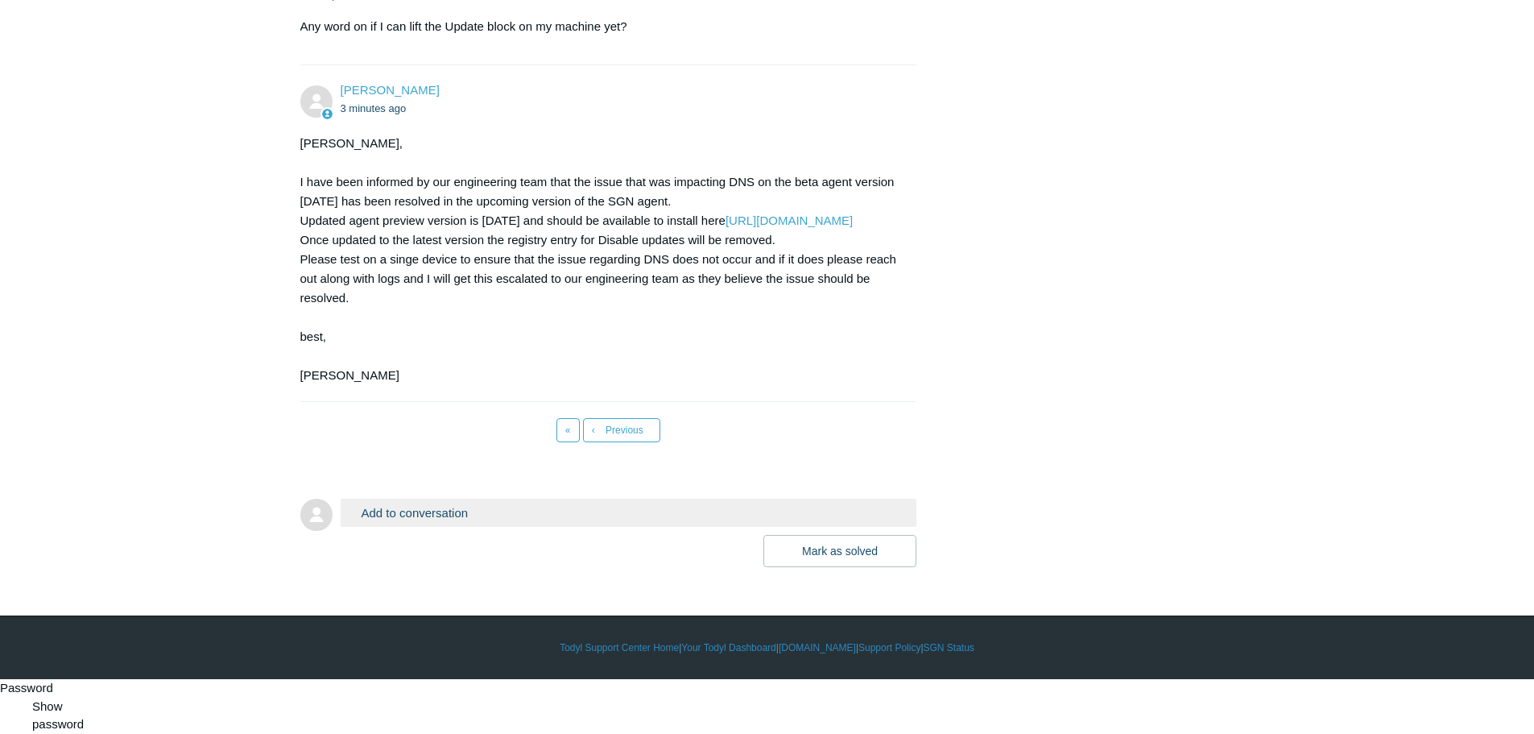
scroll to position [7777, 0]
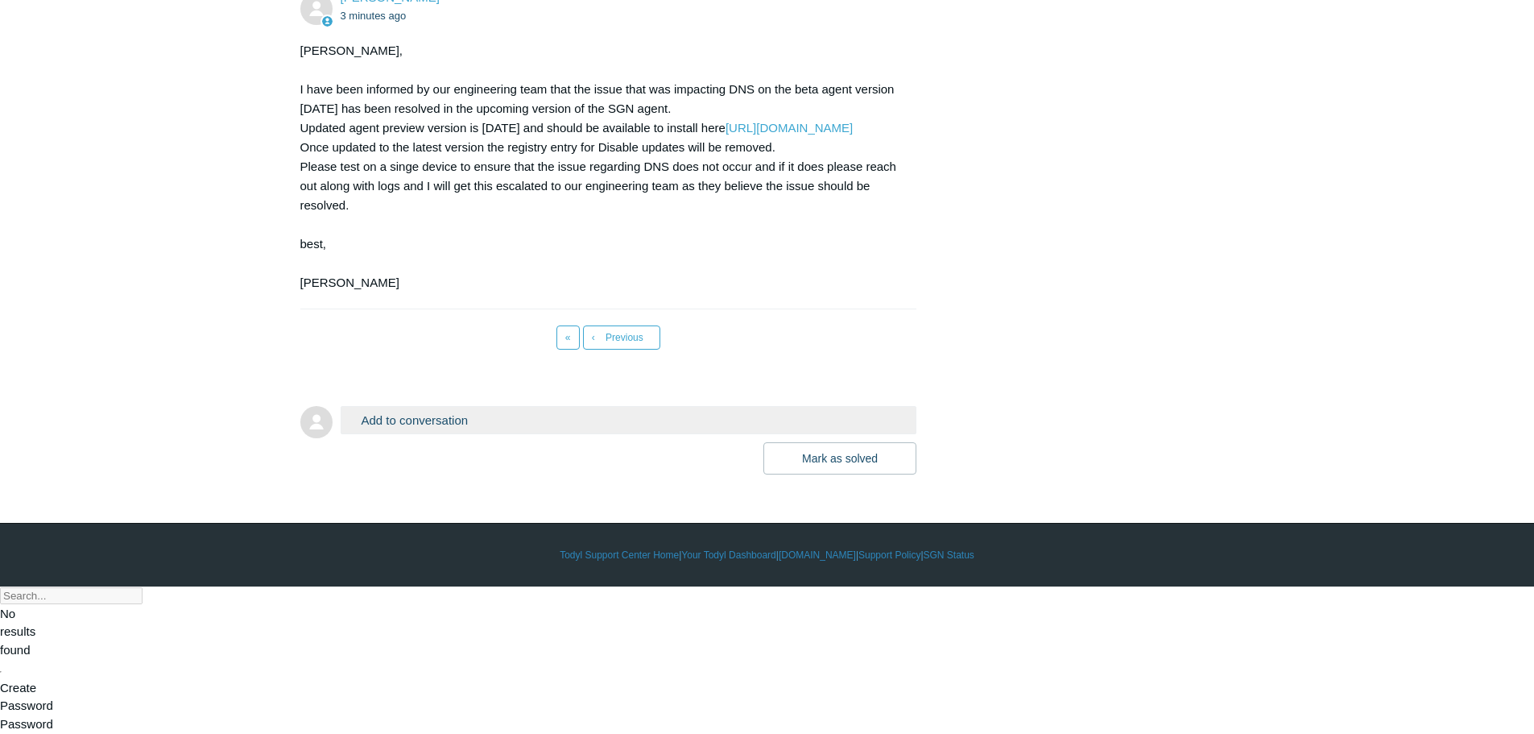
click at [499, 434] on button "Add to conversation" at bounding box center [629, 420] width 577 height 28
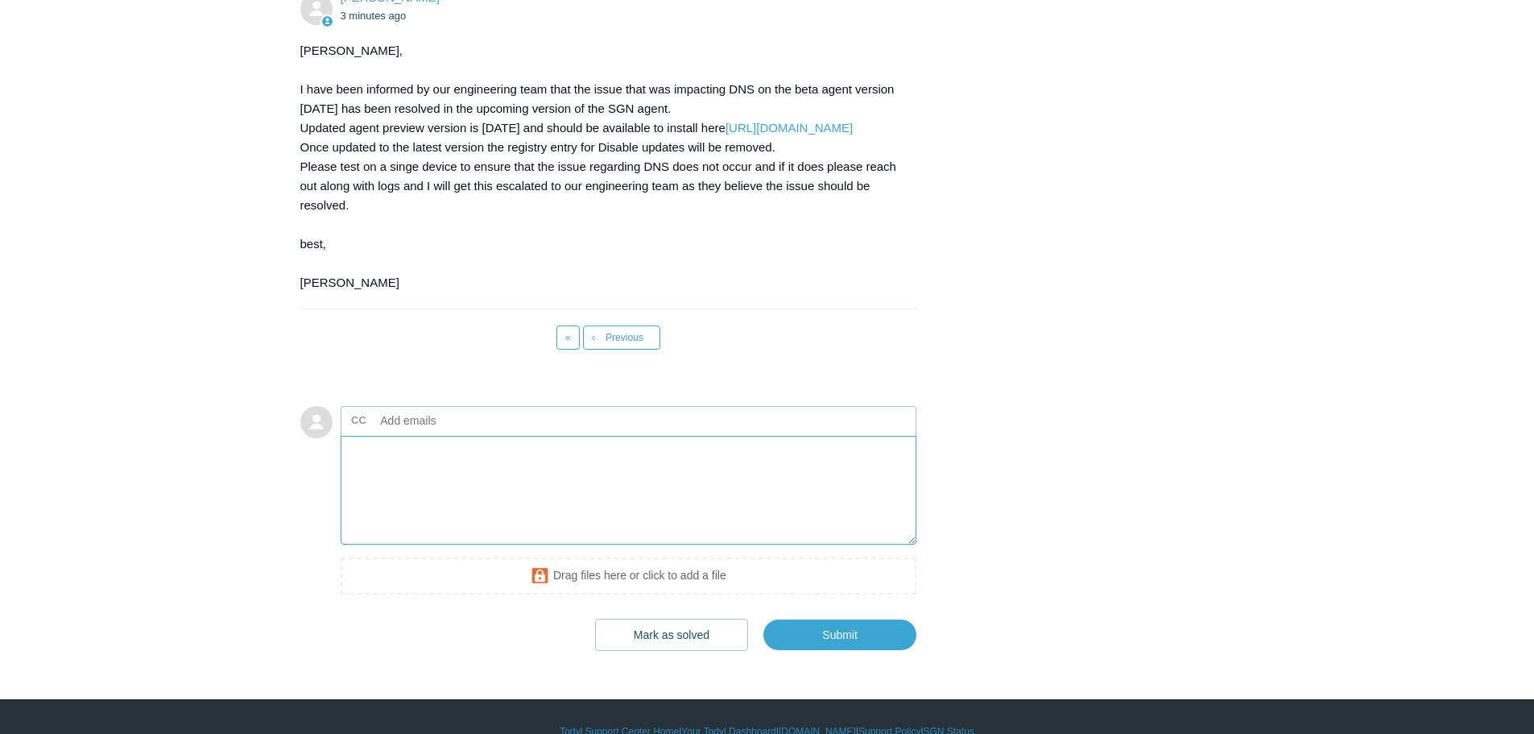
click at [469, 544] on textarea "Add your reply" at bounding box center [629, 490] width 577 height 109
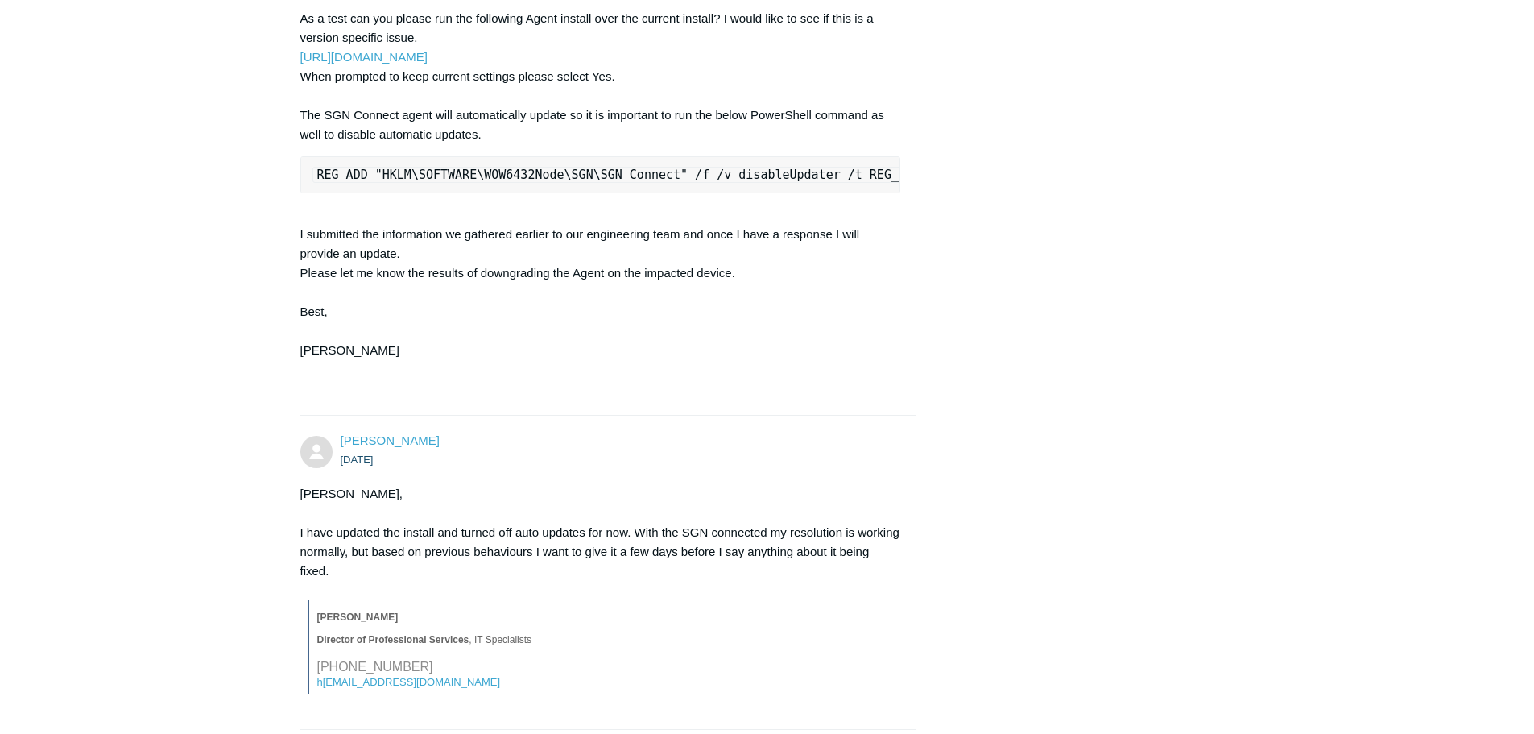
scroll to position [0, 29]
drag, startPoint x: 1535, startPoint y: 423, endPoint x: 1543, endPoint y: 424, distance: 8.2
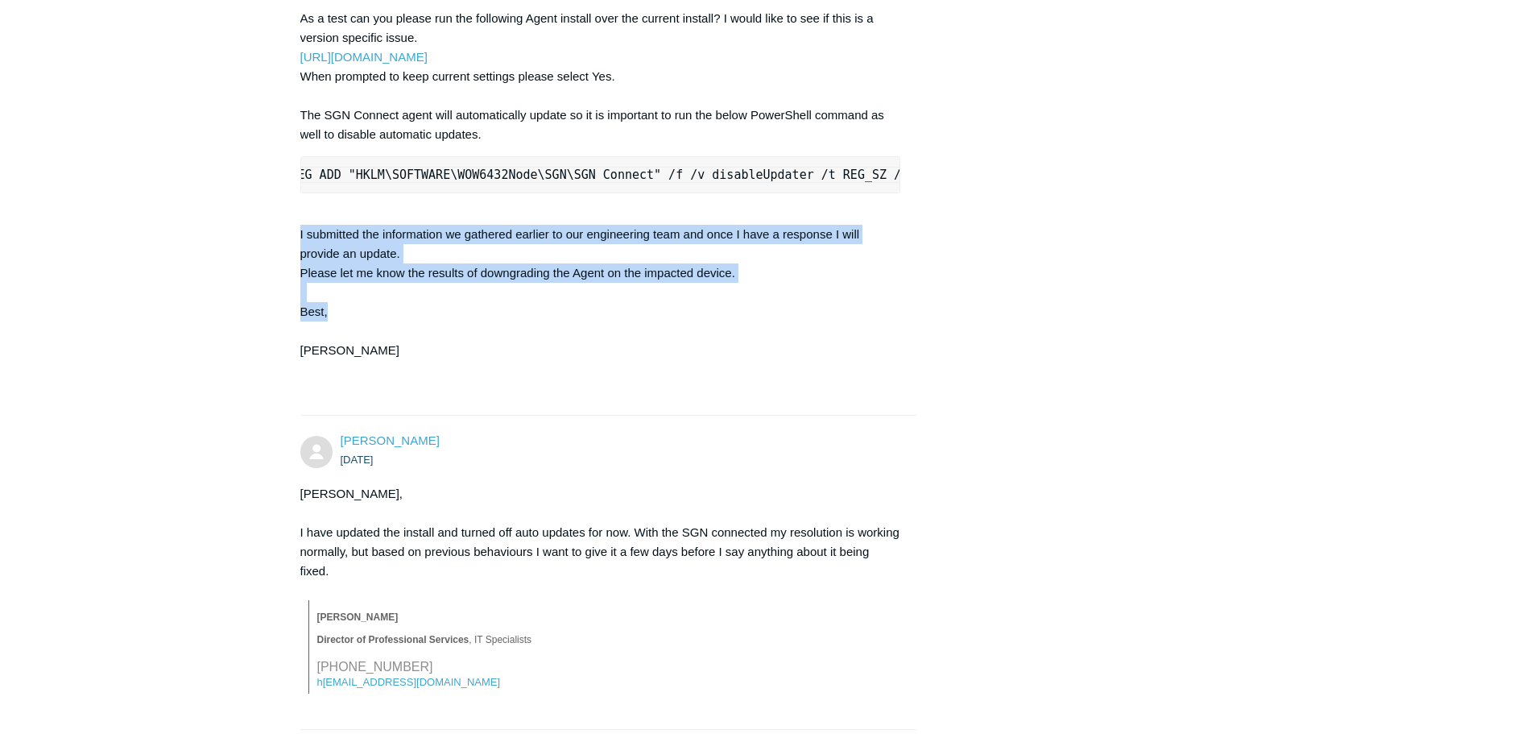
drag, startPoint x: 1533, startPoint y: 389, endPoint x: 1544, endPoint y: 434, distance: 46.5
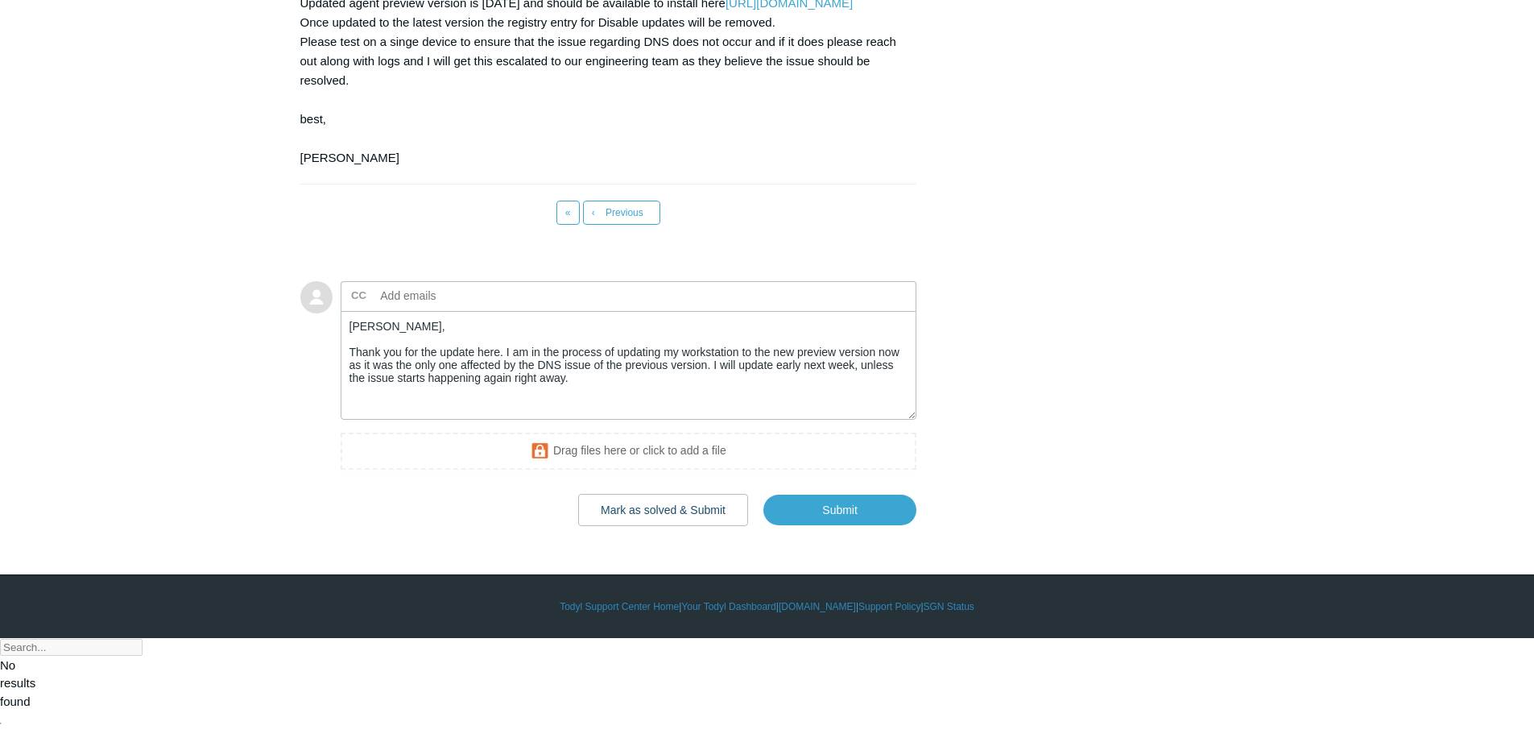
scroll to position [7873, 0]
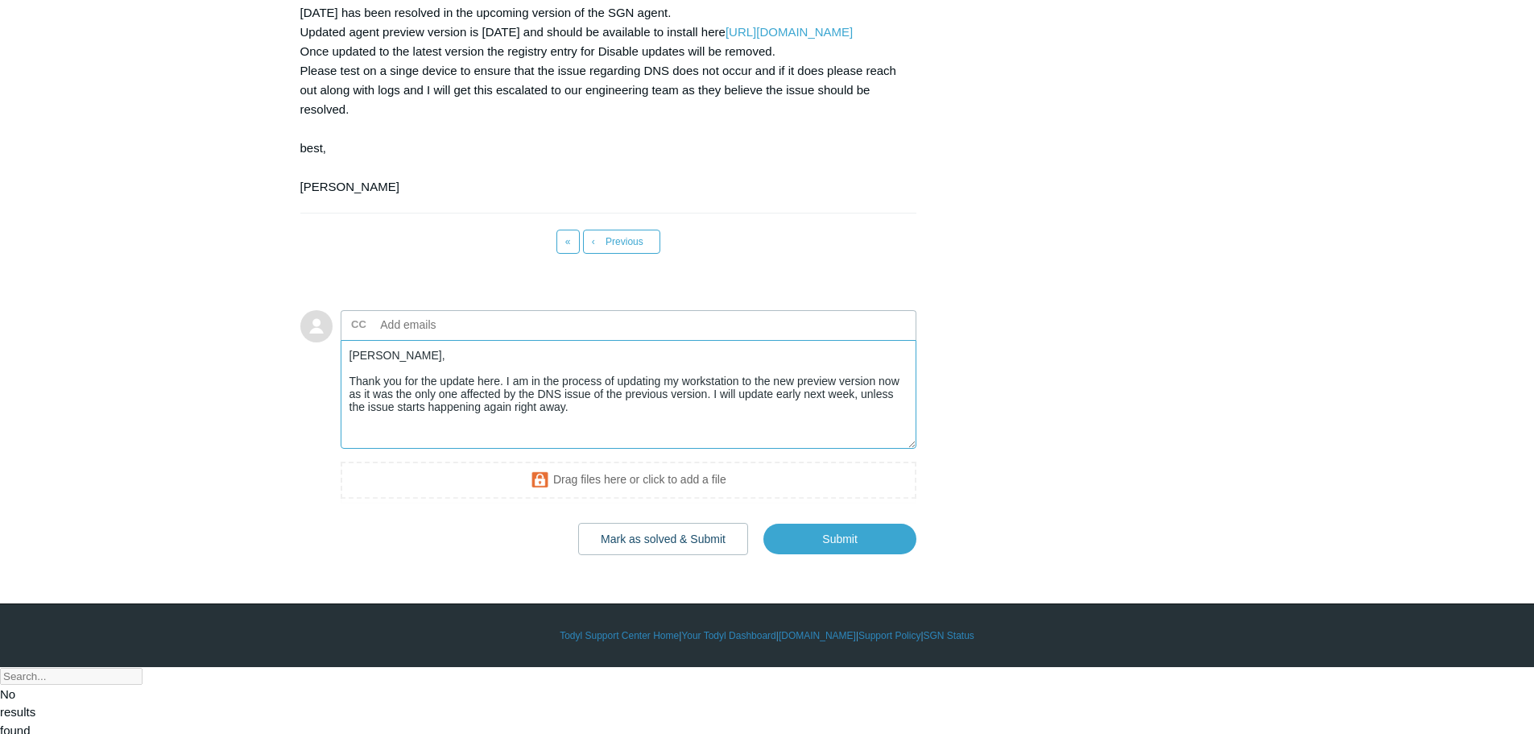
click at [600, 449] on textarea "Kris, Thank you for the update here. I am in the process of updating my worksta…" at bounding box center [629, 394] width 577 height 109
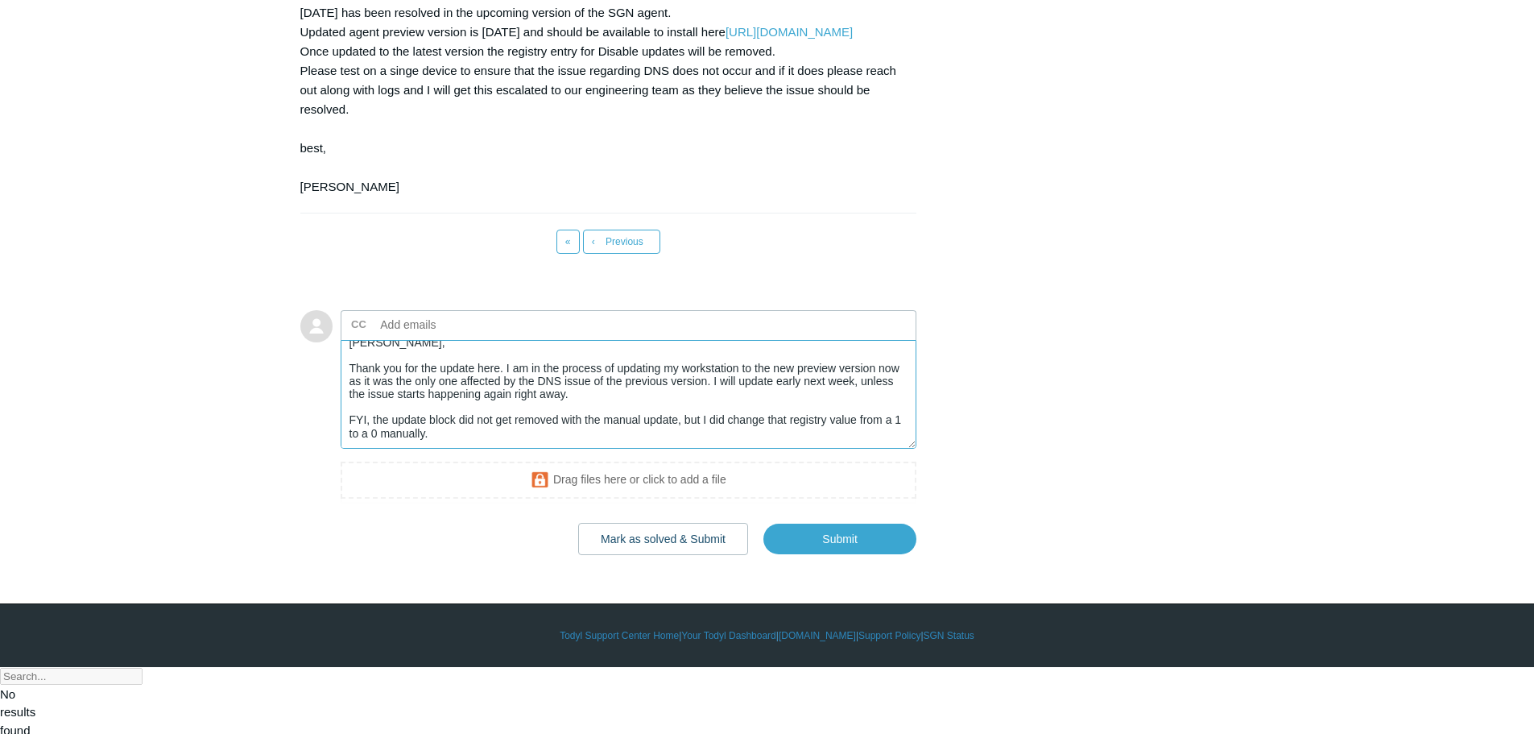
scroll to position [0, 0]
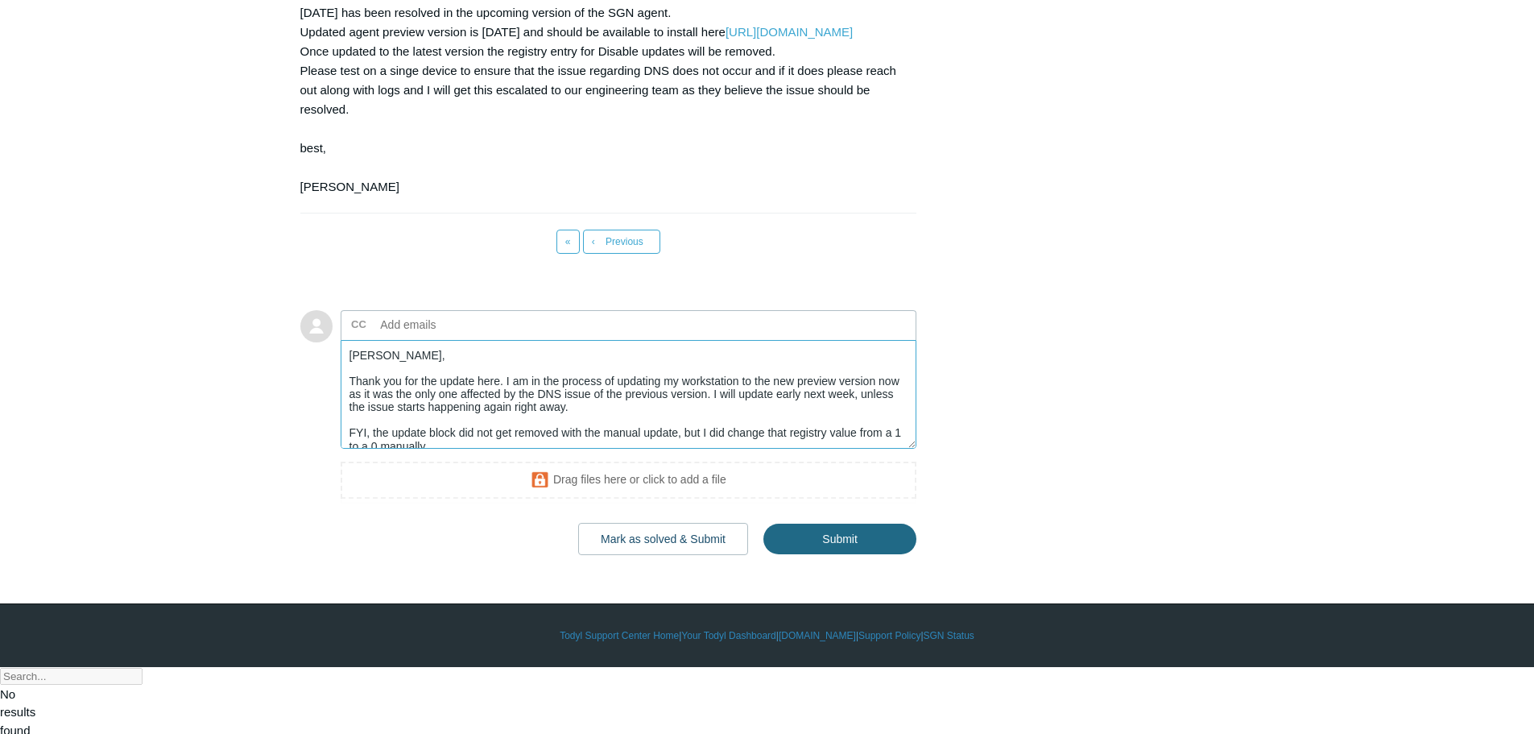
type textarea "Kris, Thank you for the update here. I am in the process of updating my worksta…"
click at [834, 556] on input "Submit" at bounding box center [840, 540] width 153 height 32
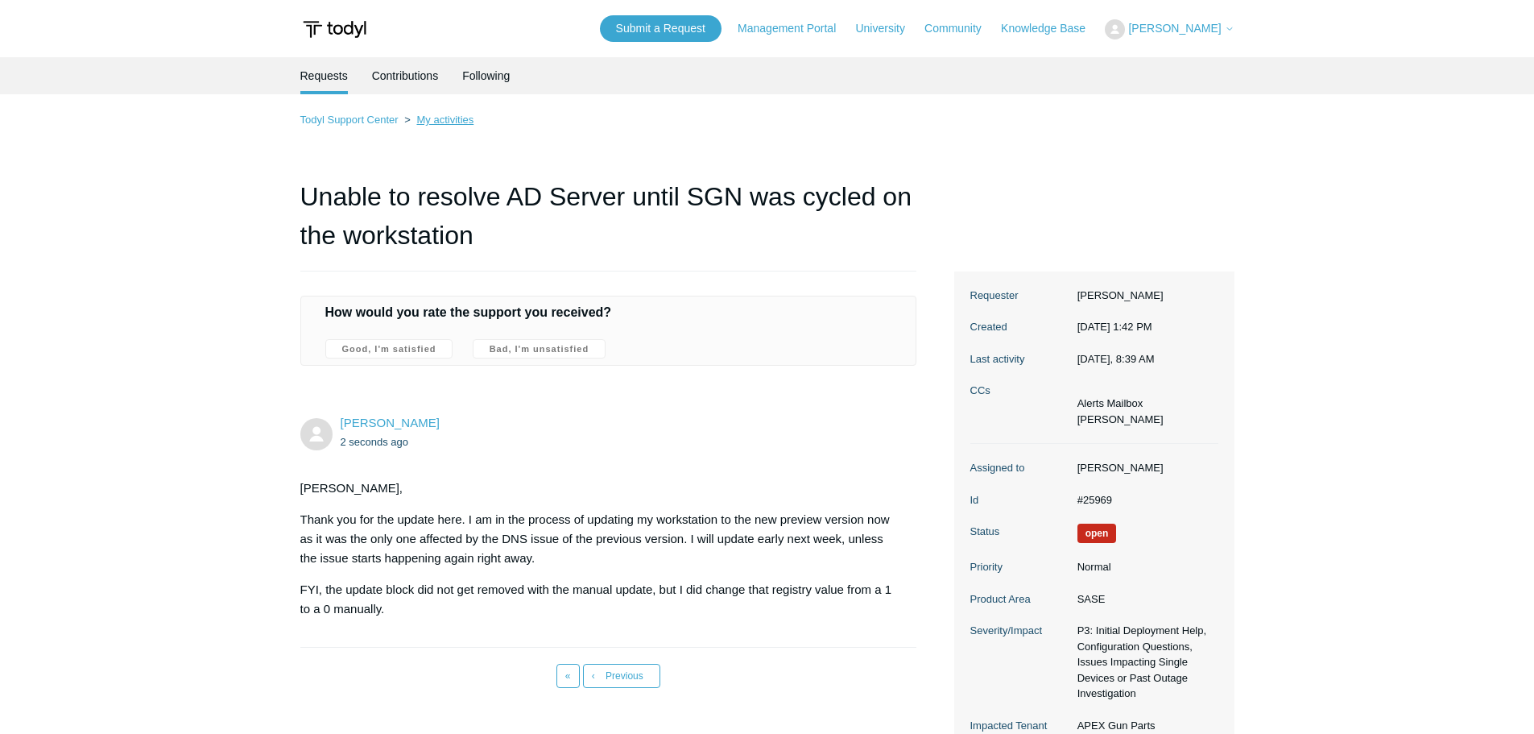
click at [460, 120] on link "My activities" at bounding box center [444, 120] width 57 height 12
